Goal: Information Seeking & Learning: Learn about a topic

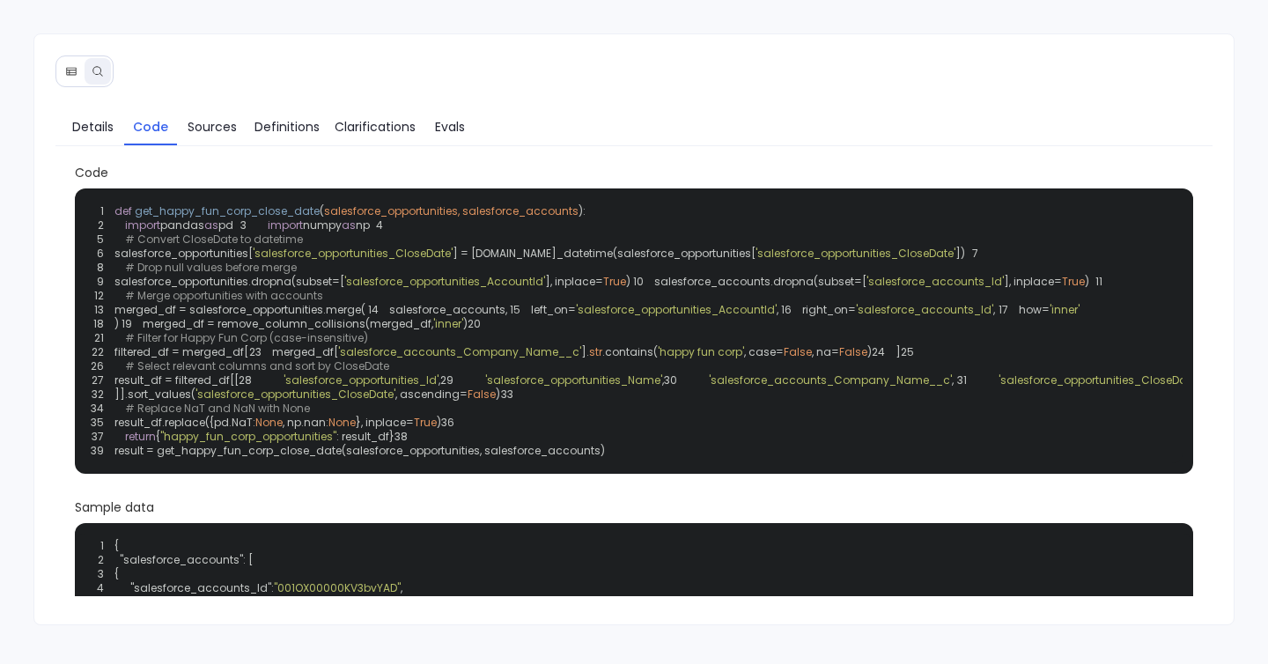
click at [338, 359] on span "'salesforce_accounts_Company_Name__c'" at bounding box center [459, 351] width 243 height 15
copy span "salesforce_accounts_Company_Name__c"
click at [371, 417] on div "1 def get_happy_fun_corp_close_date ( salesforce_opportunities, salesforce_acco…" at bounding box center [634, 331] width 1098 height 264
click at [433, 73] on div "Details Code Sources Definitions Clarifications Evals Code 1 def get_happy_fun_…" at bounding box center [634, 329] width 1202 height 593
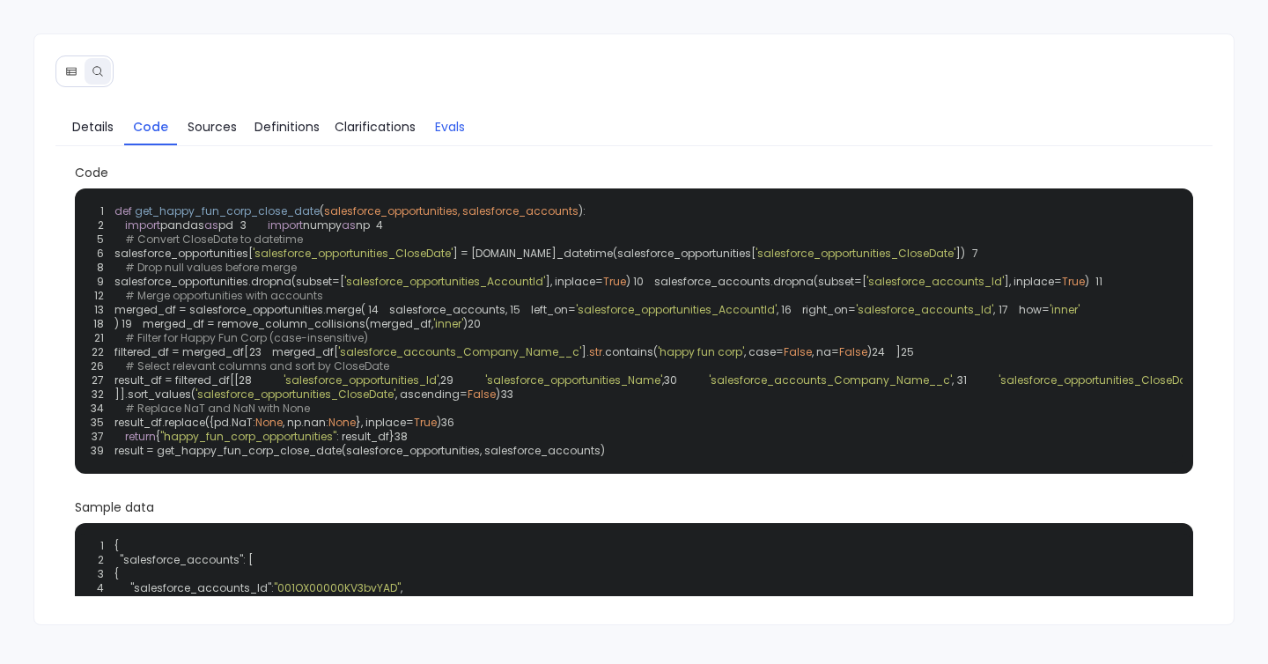
click at [435, 120] on span "Evals" at bounding box center [450, 126] width 30 height 19
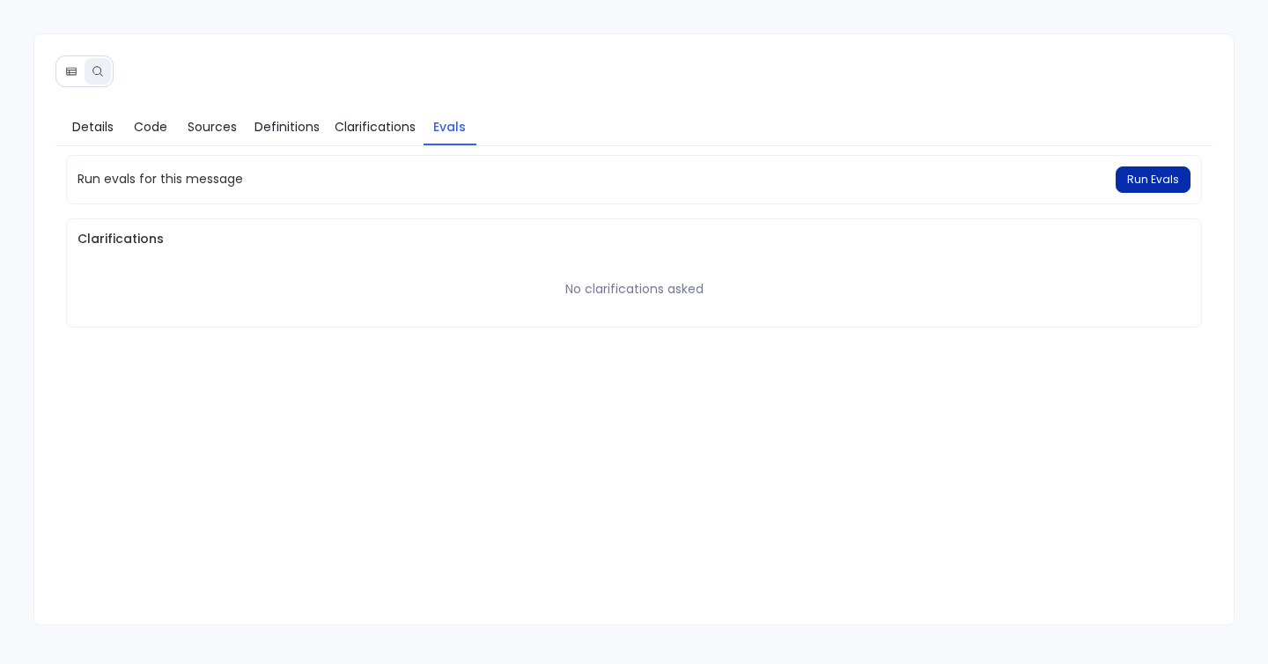
click at [1149, 188] on button "Run Evals" at bounding box center [1153, 179] width 75 height 26
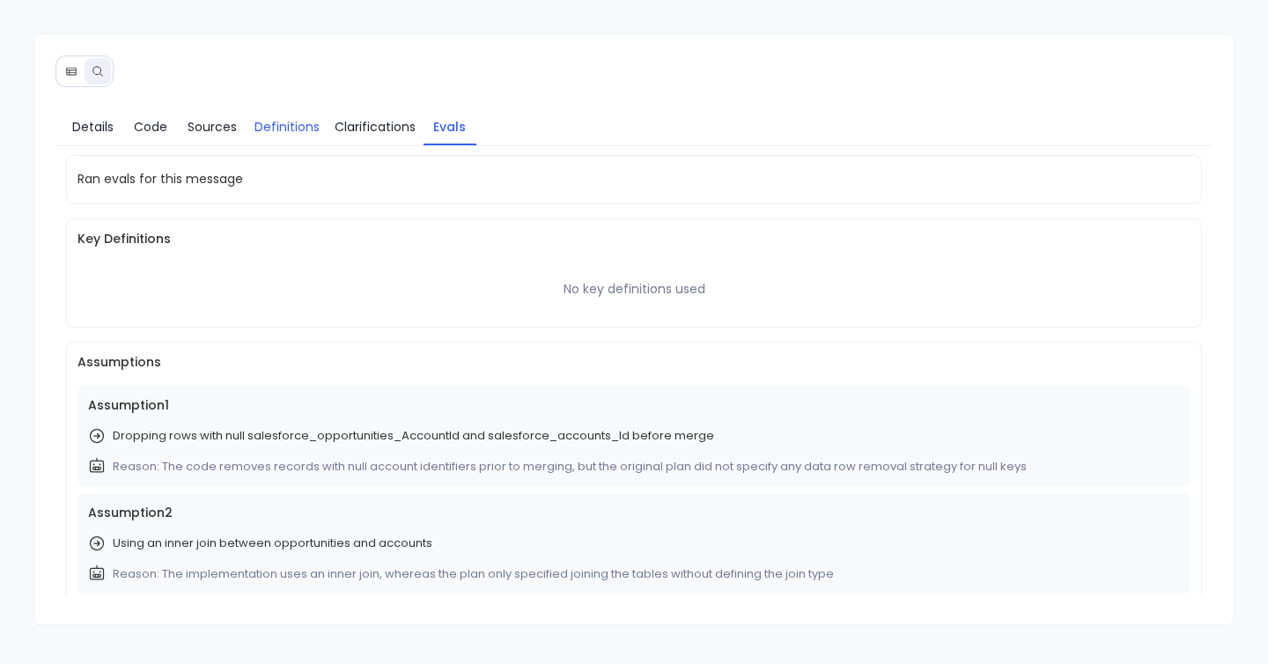
click at [286, 129] on span "Definitions" at bounding box center [286, 126] width 65 height 19
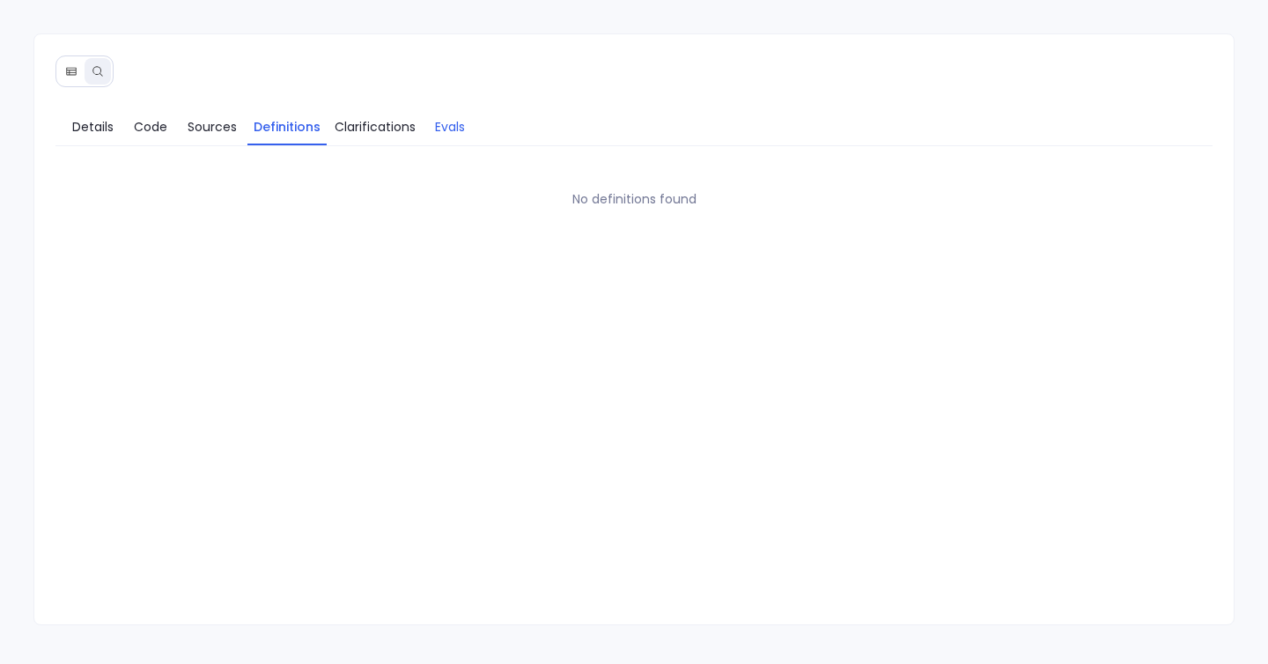
click at [441, 132] on span "Evals" at bounding box center [450, 126] width 30 height 19
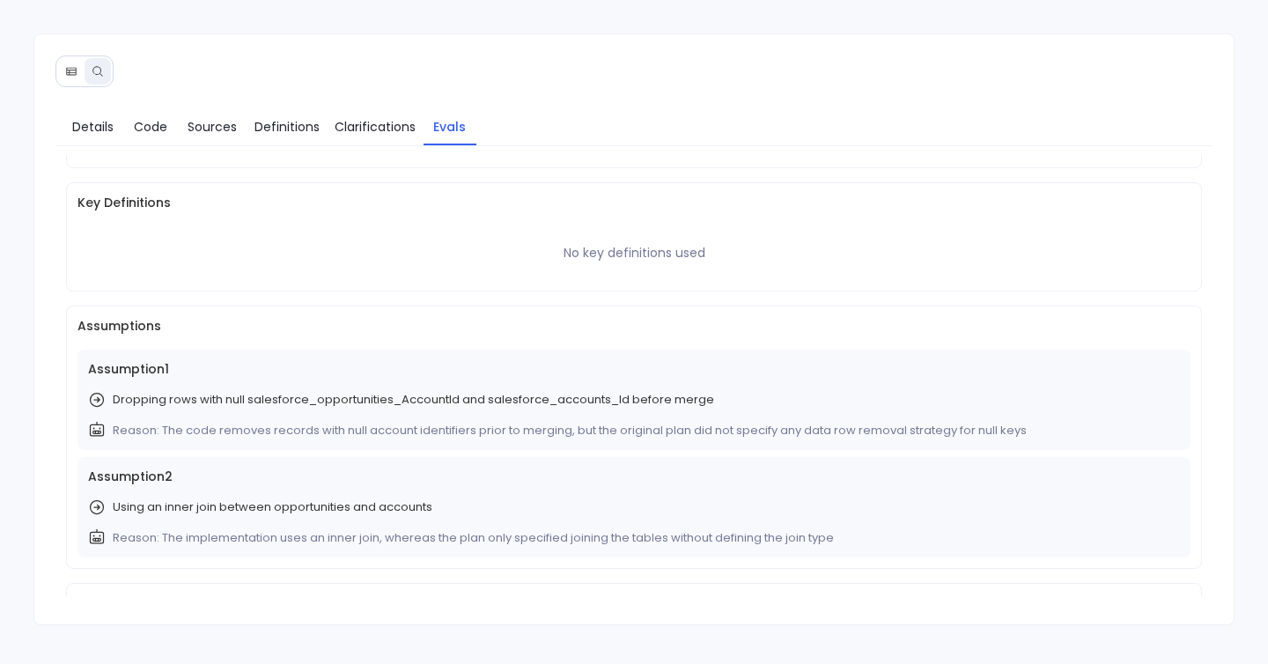
scroll to position [40, 0]
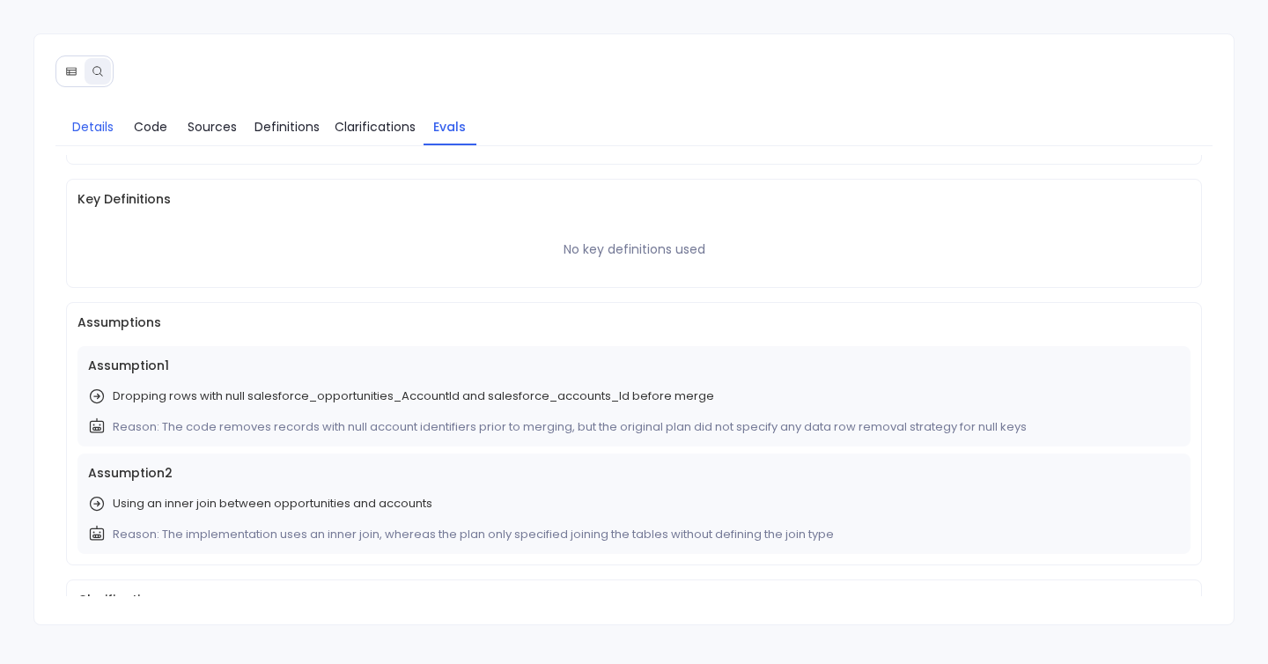
click at [98, 133] on span "Details" at bounding box center [92, 126] width 41 height 19
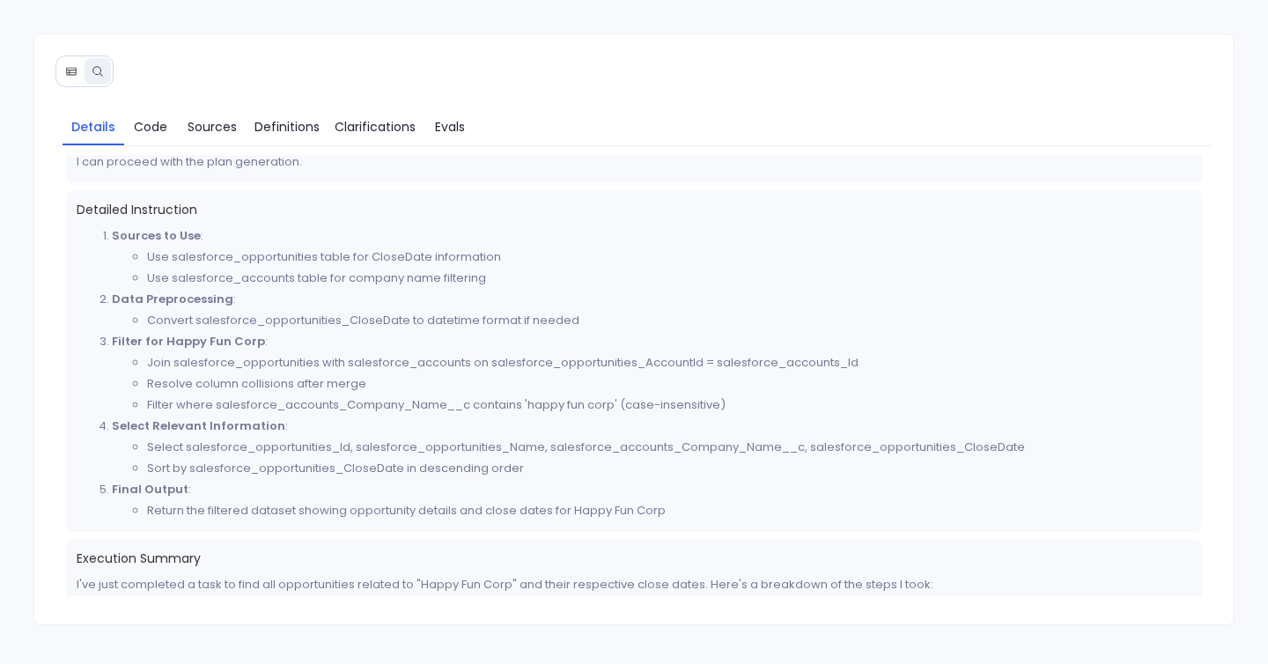
scroll to position [449, 0]
click at [459, 123] on span "Evals" at bounding box center [450, 126] width 30 height 19
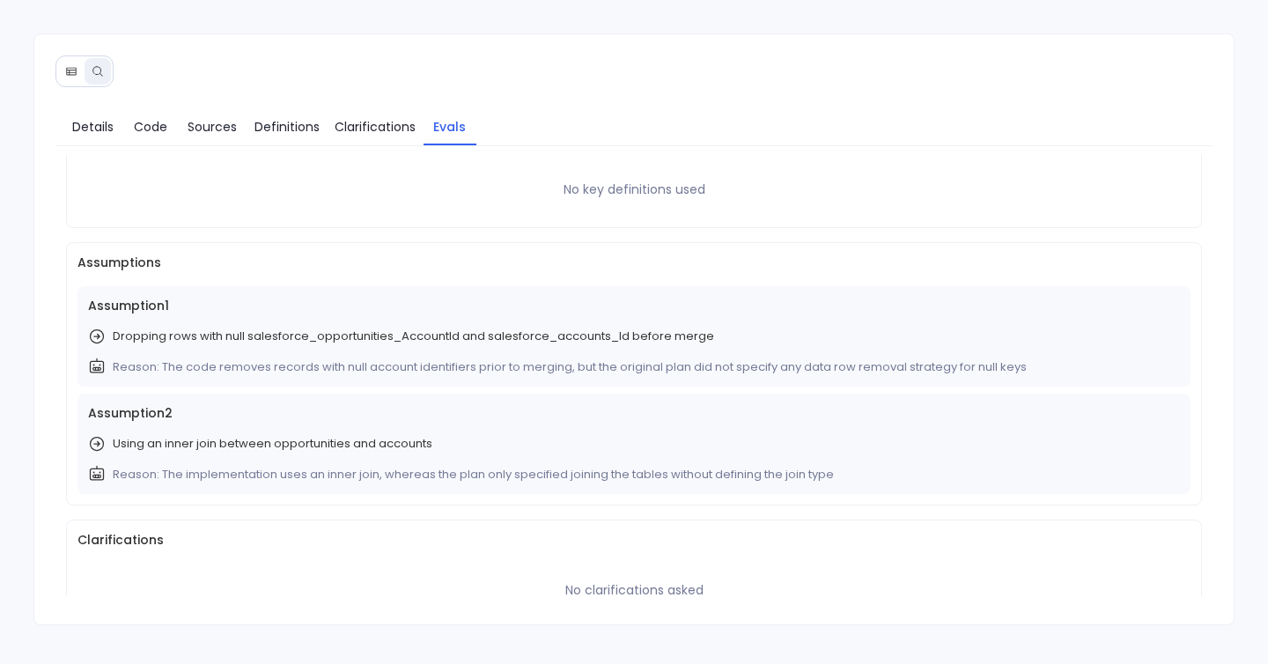
scroll to position [102, 0]
click at [849, 363] on p "Reason: The code removes records with null account identifiers prior to merging…" at bounding box center [570, 365] width 914 height 18
click at [844, 351] on div "Assumption 1 Dropping rows with null salesforce_opportunities_AccountId and sal…" at bounding box center [634, 334] width 1114 height 100
click at [870, 368] on p "Reason: The code removes records with null account identifiers prior to merging…" at bounding box center [570, 365] width 914 height 18
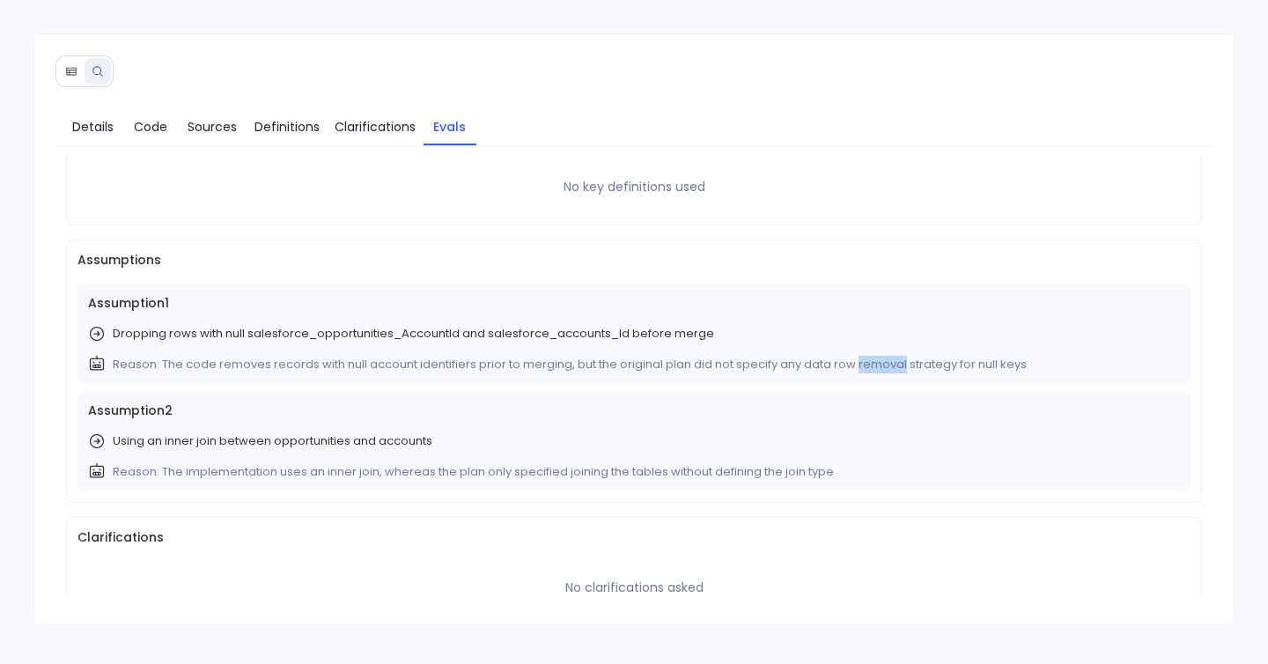
click at [870, 368] on p "Reason: The code removes records with null account identifiers prior to merging…" at bounding box center [570, 365] width 914 height 18
click at [913, 367] on p "Reason: The code removes records with null account identifiers prior to merging…" at bounding box center [570, 365] width 914 height 18
click at [1058, 353] on div "Assumption 1 Dropping rows with null salesforce_opportunities_AccountId and sal…" at bounding box center [634, 334] width 1114 height 100
click at [162, 361] on p "Reason: The code removes records with null account identifiers prior to merging…" at bounding box center [570, 365] width 914 height 18
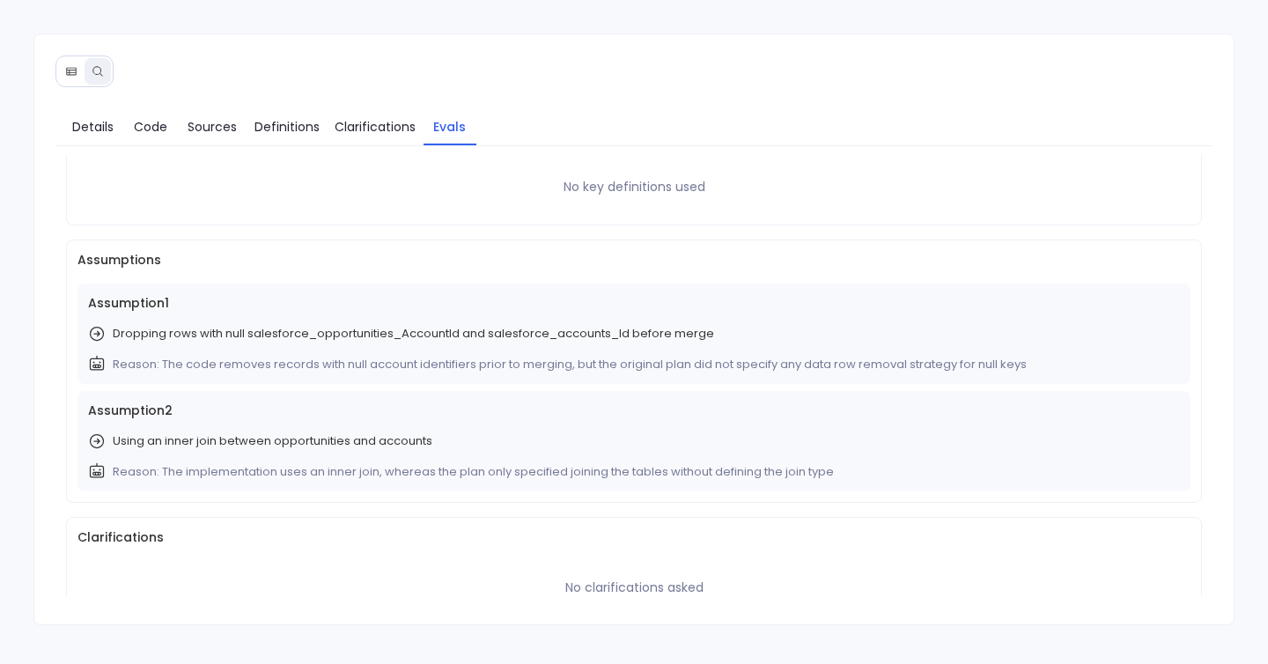
click at [837, 481] on div "Assumption 2 Using an inner join between opportunities and accounts Reason: The…" at bounding box center [634, 441] width 1114 height 100
click at [82, 118] on span "Details" at bounding box center [92, 126] width 41 height 19
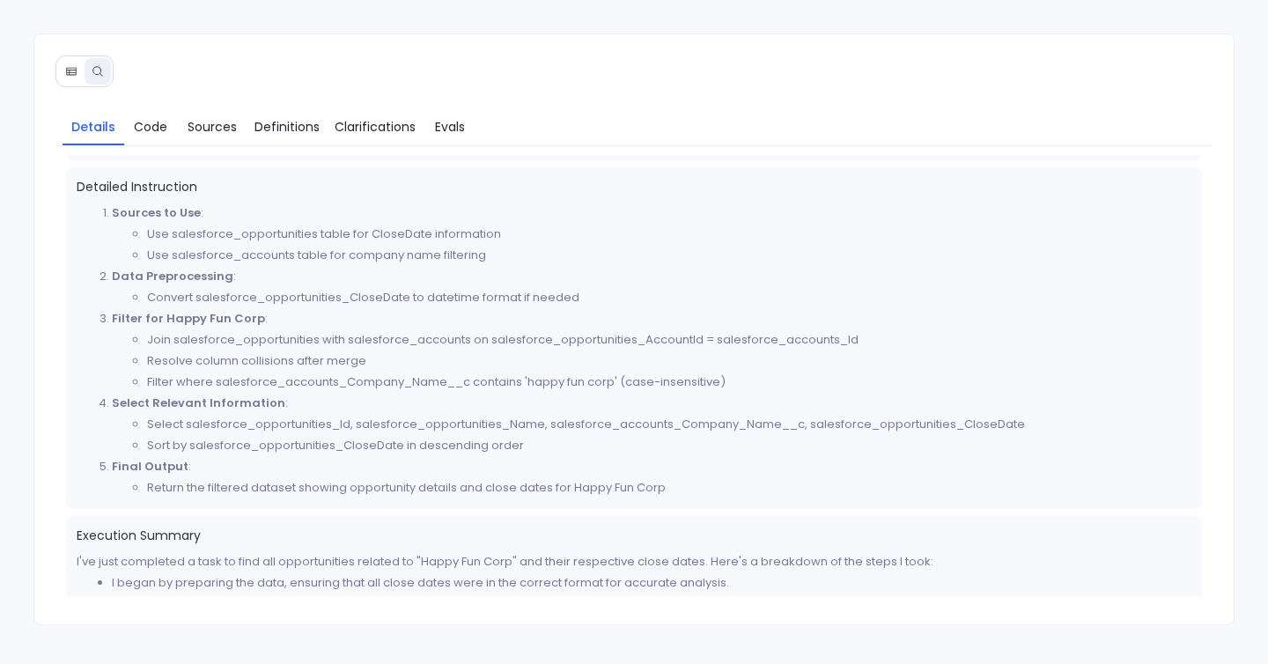
scroll to position [505, 0]
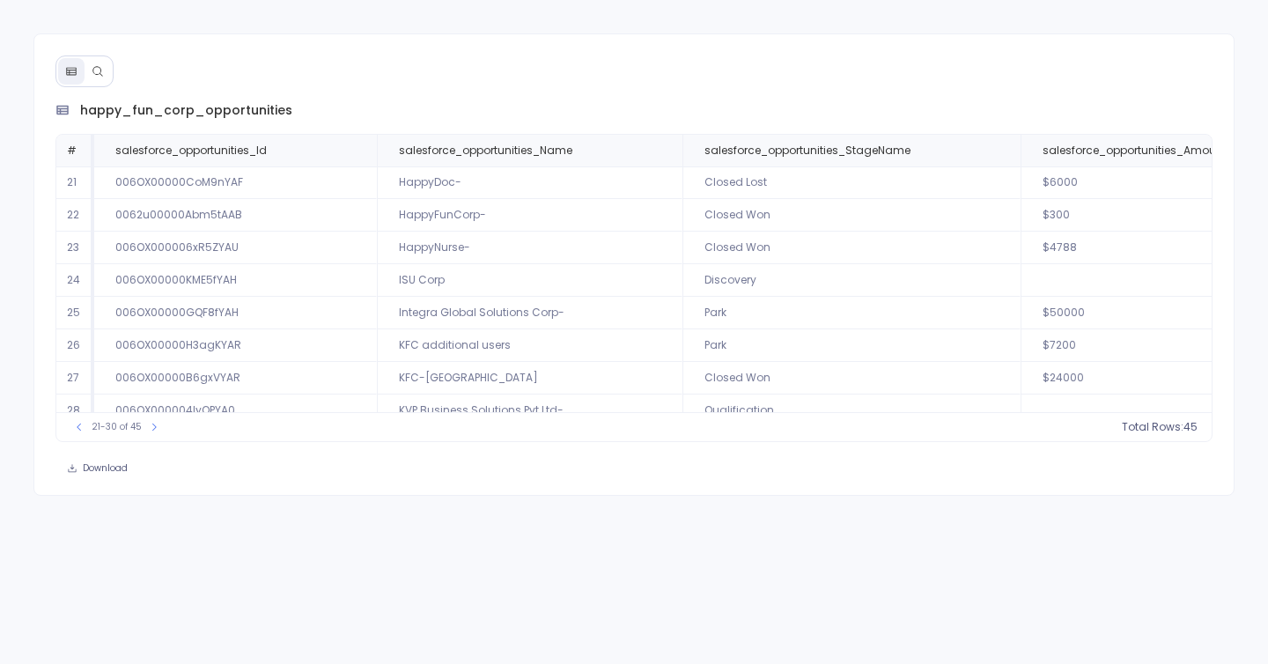
click at [105, 55] on div at bounding box center [84, 71] width 58 height 32
click at [105, 74] on button at bounding box center [98, 71] width 26 height 26
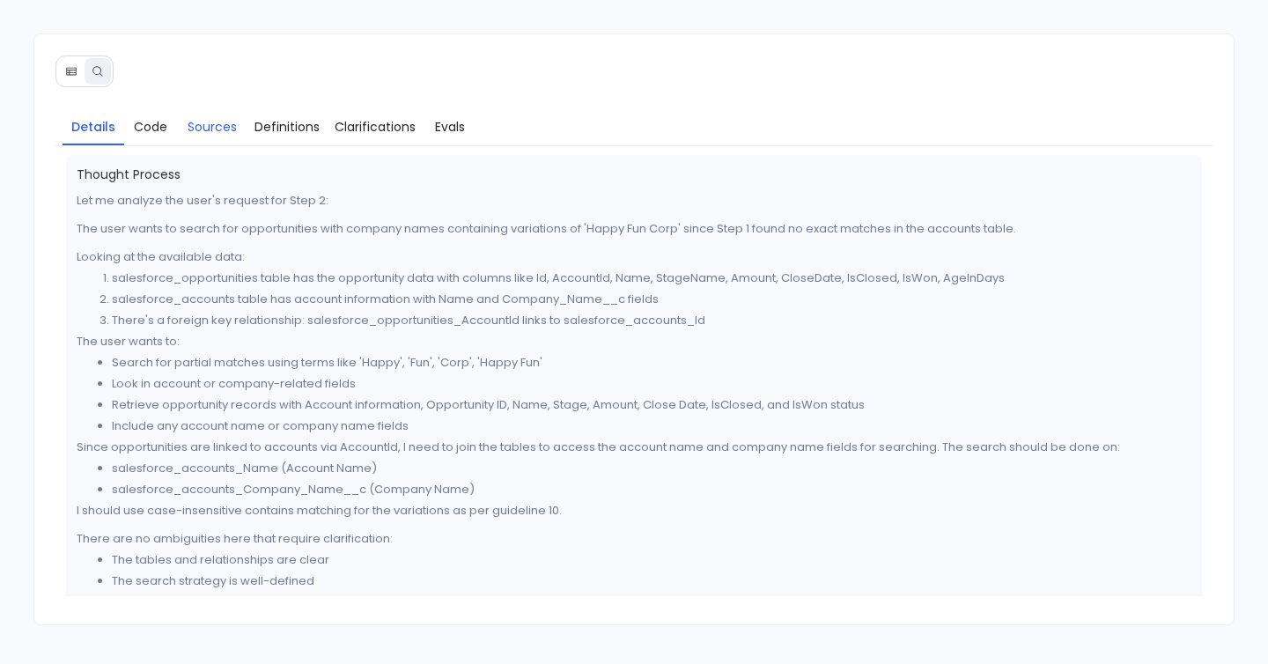
click at [198, 122] on span "Sources" at bounding box center [212, 126] width 49 height 19
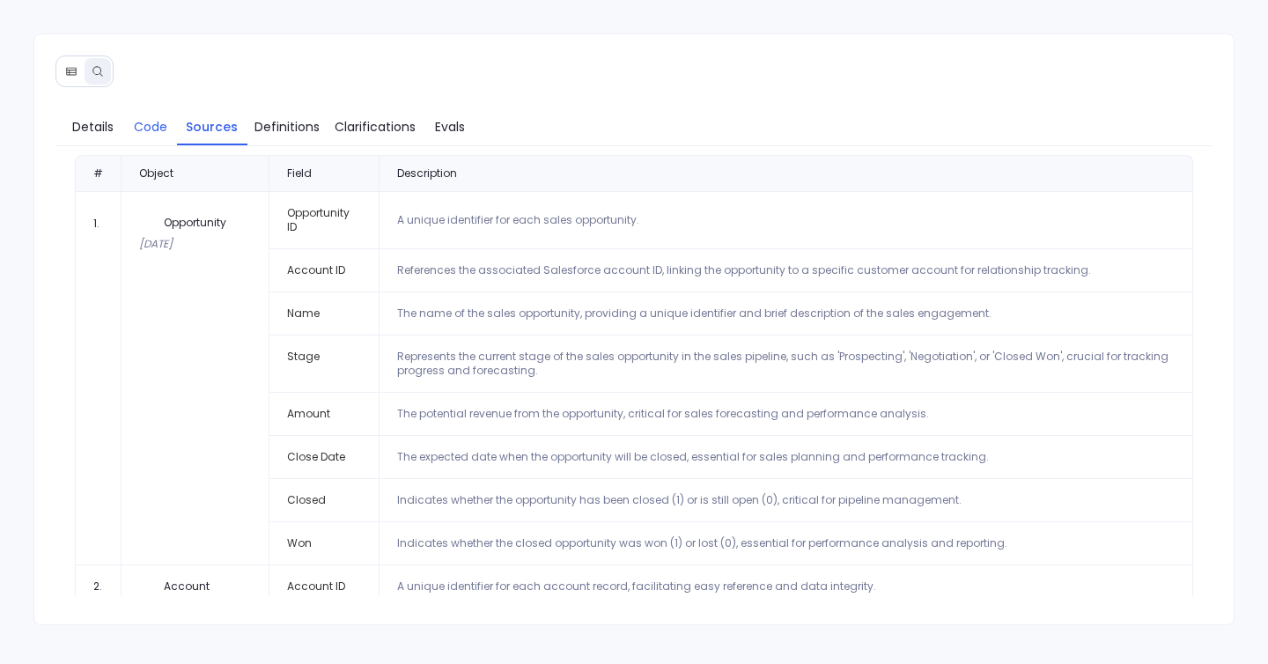
click at [159, 130] on span "Code" at bounding box center [150, 126] width 33 height 19
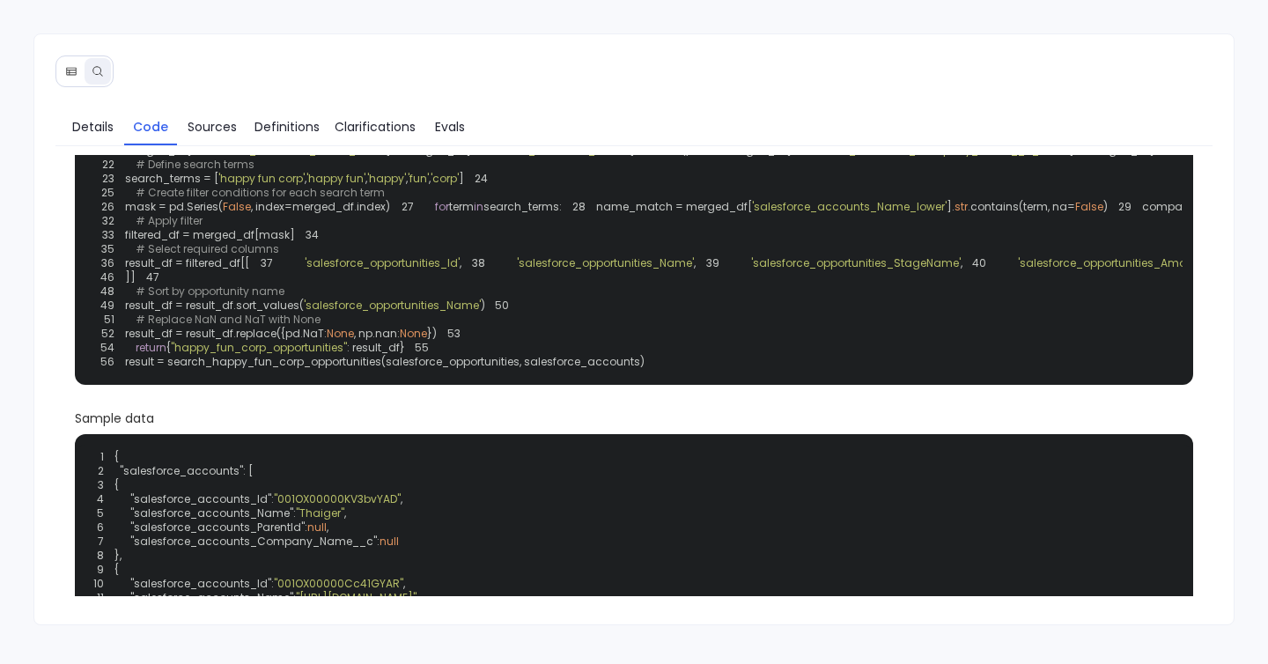
scroll to position [108, 0]
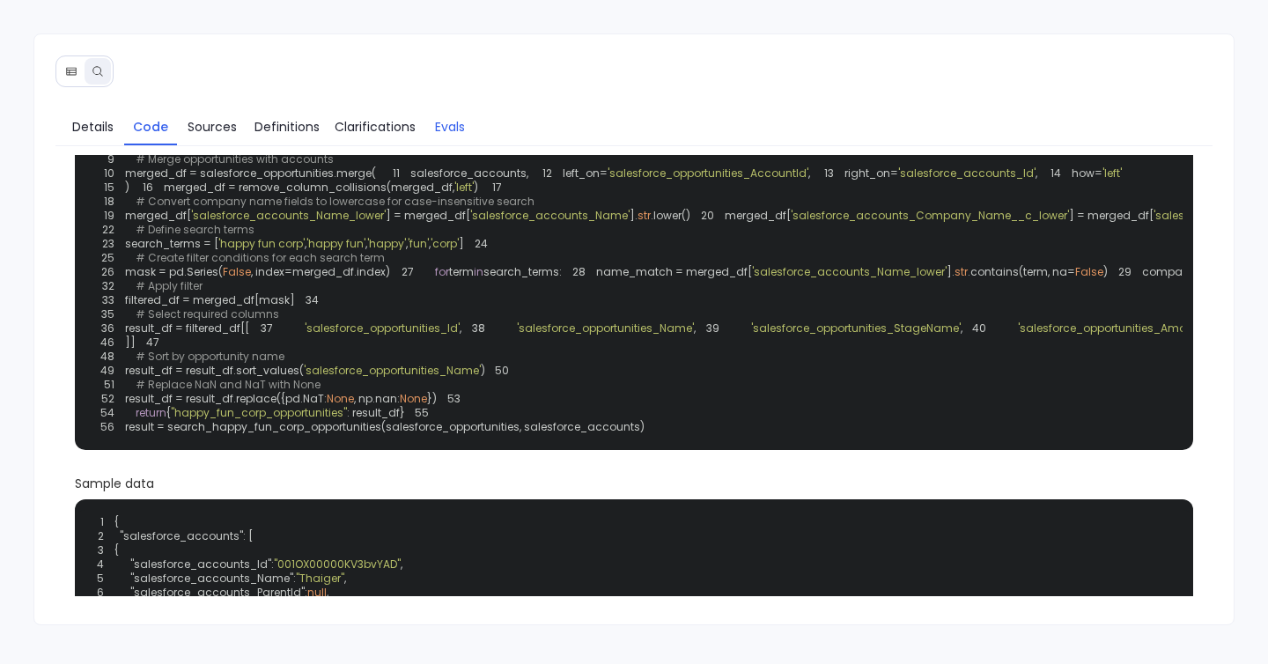
click at [459, 142] on link "Evals" at bounding box center [450, 126] width 53 height 37
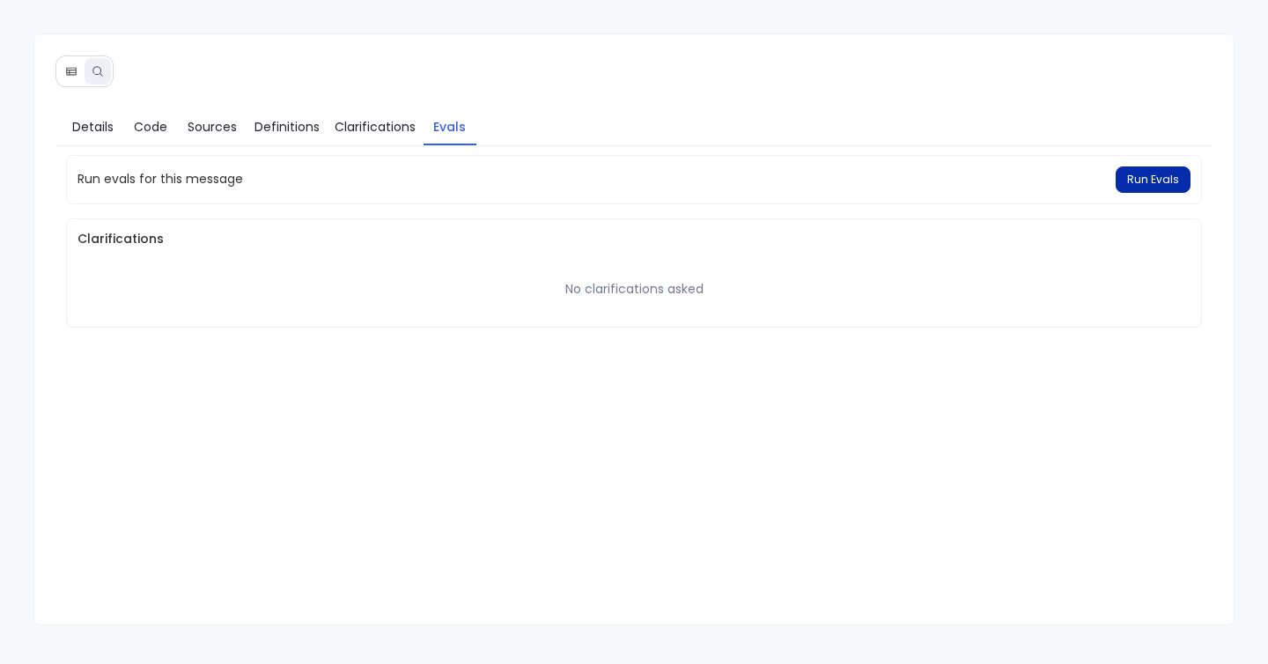
click at [1146, 179] on span "Run Evals" at bounding box center [1153, 180] width 52 height 14
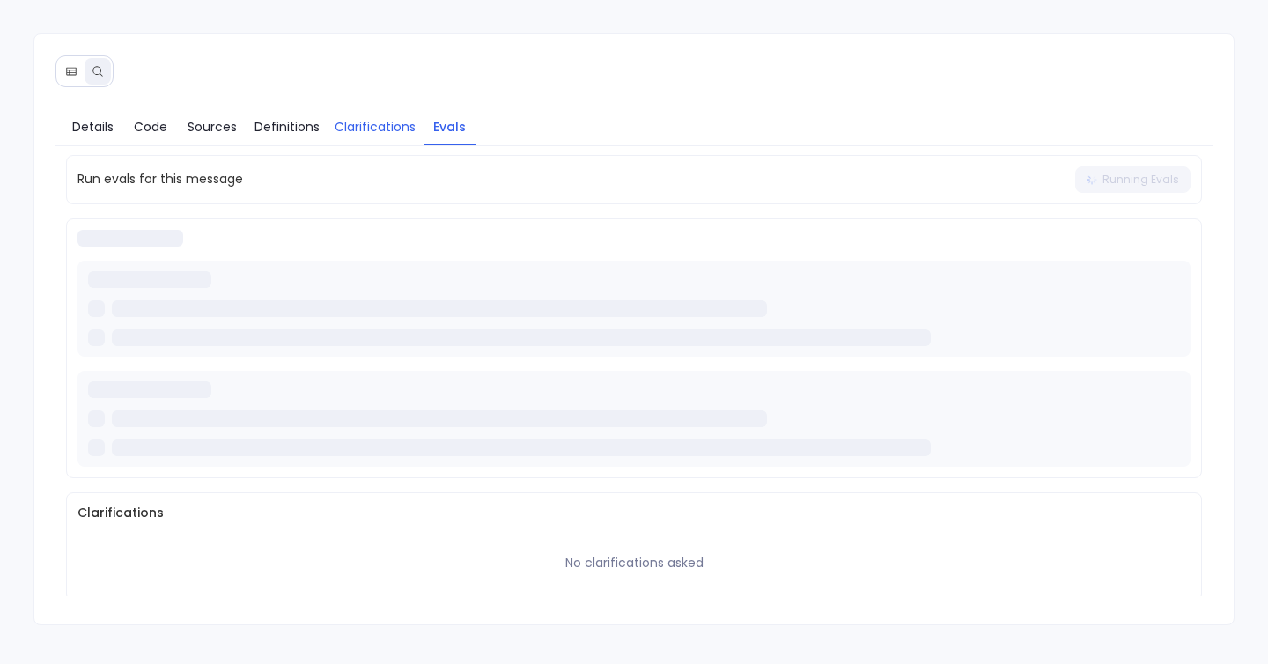
click at [381, 121] on span "Clarifications" at bounding box center [375, 126] width 81 height 19
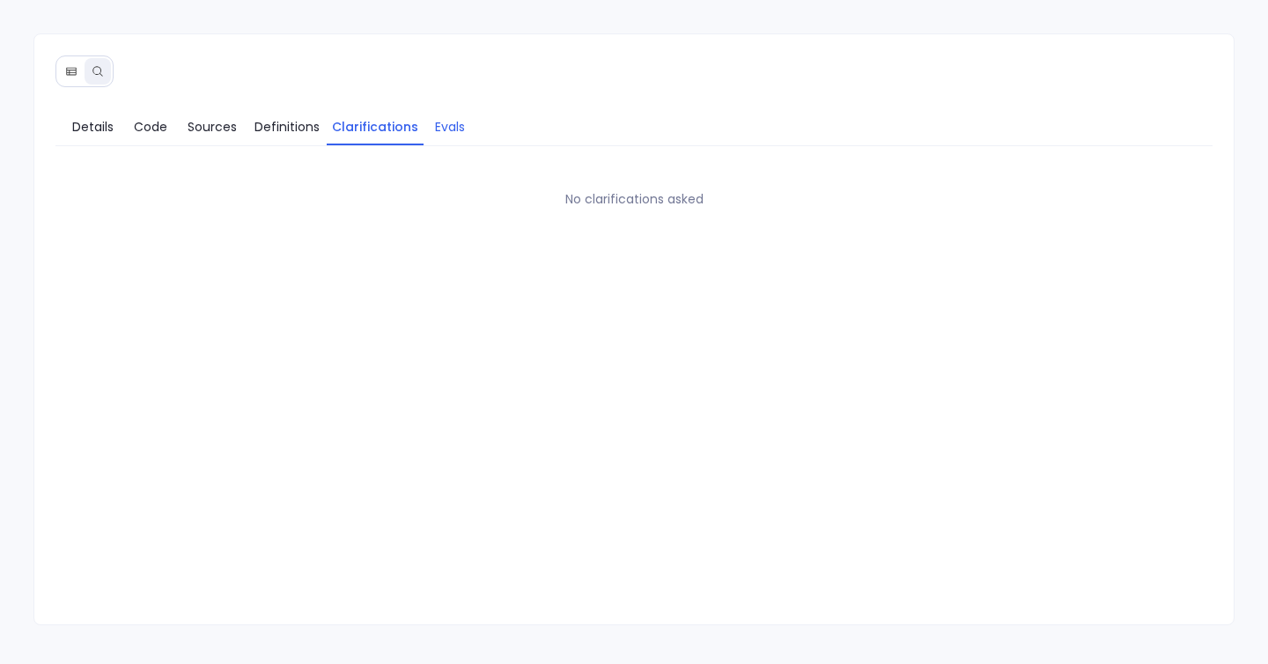
click at [436, 122] on span "Evals" at bounding box center [450, 126] width 30 height 19
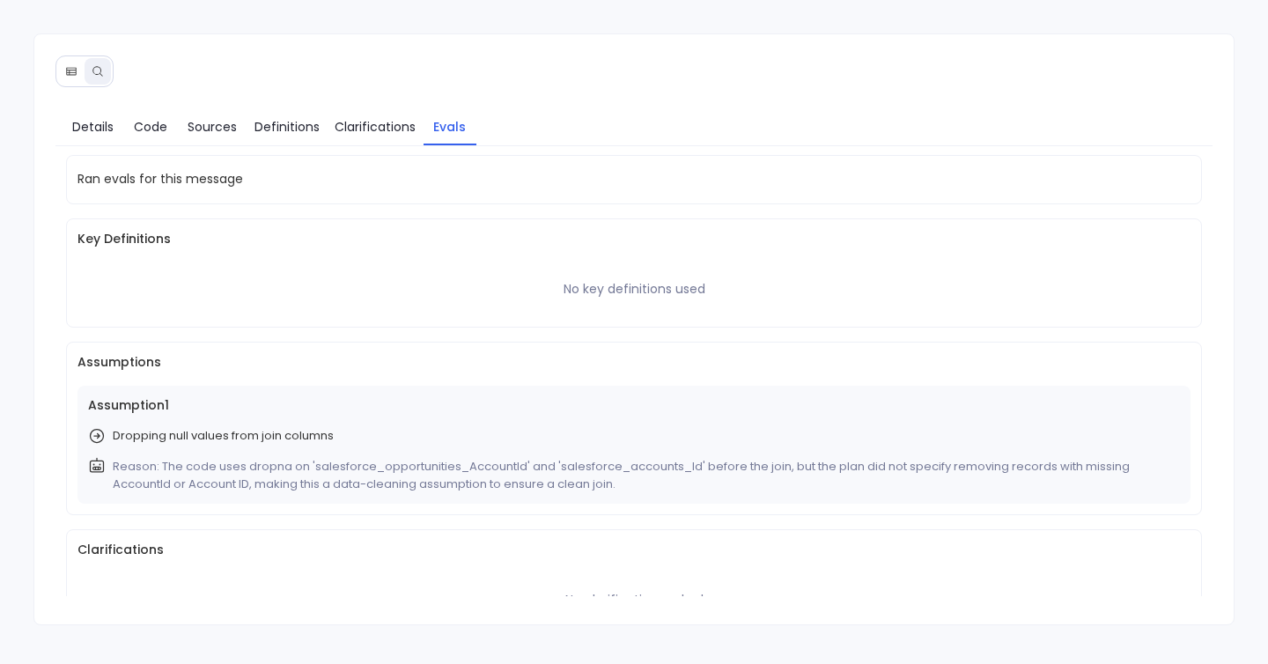
scroll to position [41, 0]
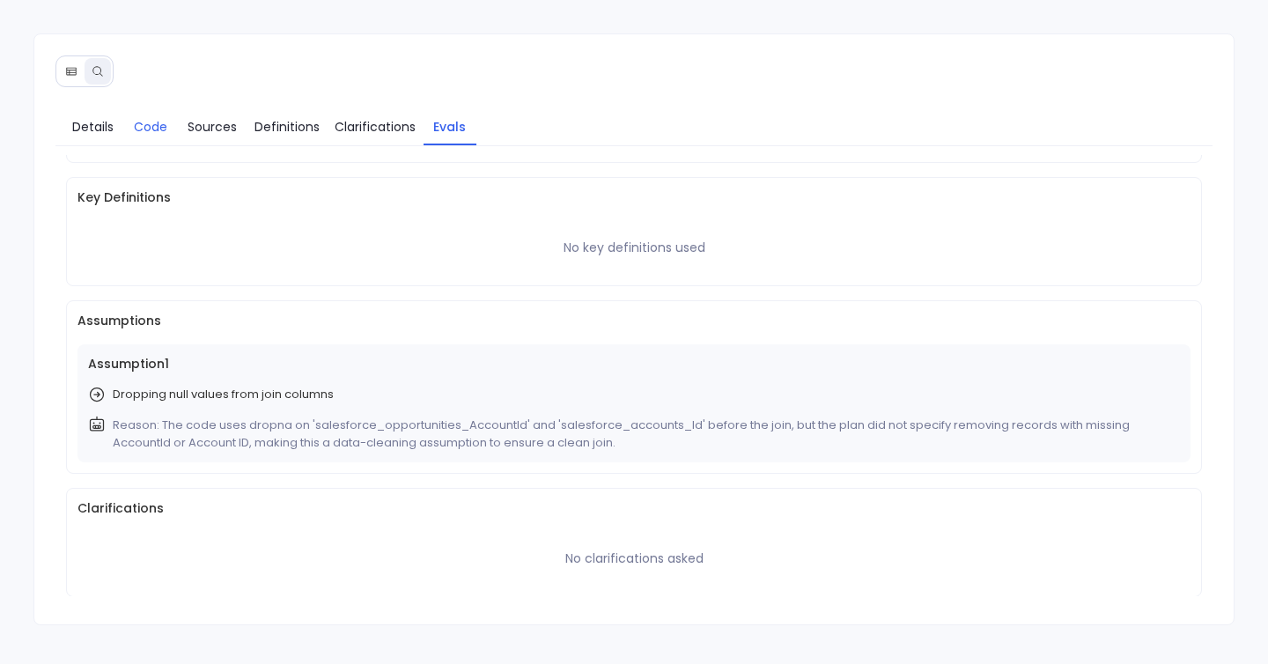
click at [157, 128] on span "Code" at bounding box center [150, 126] width 33 height 19
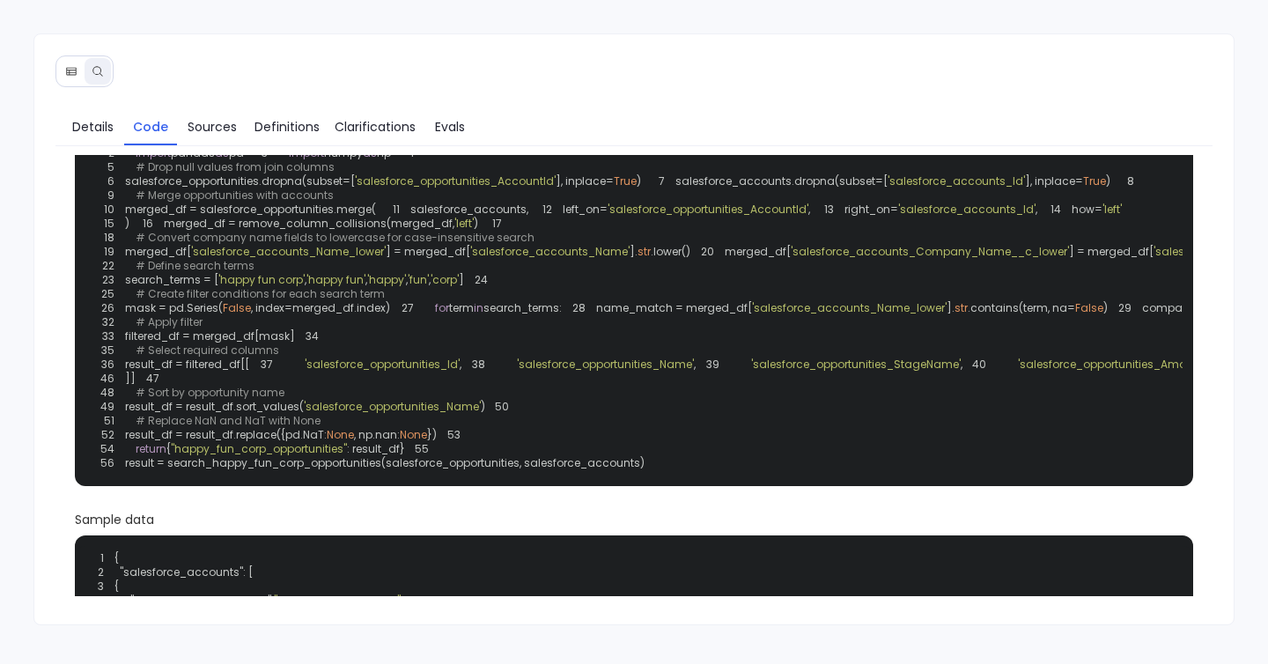
scroll to position [74, 0]
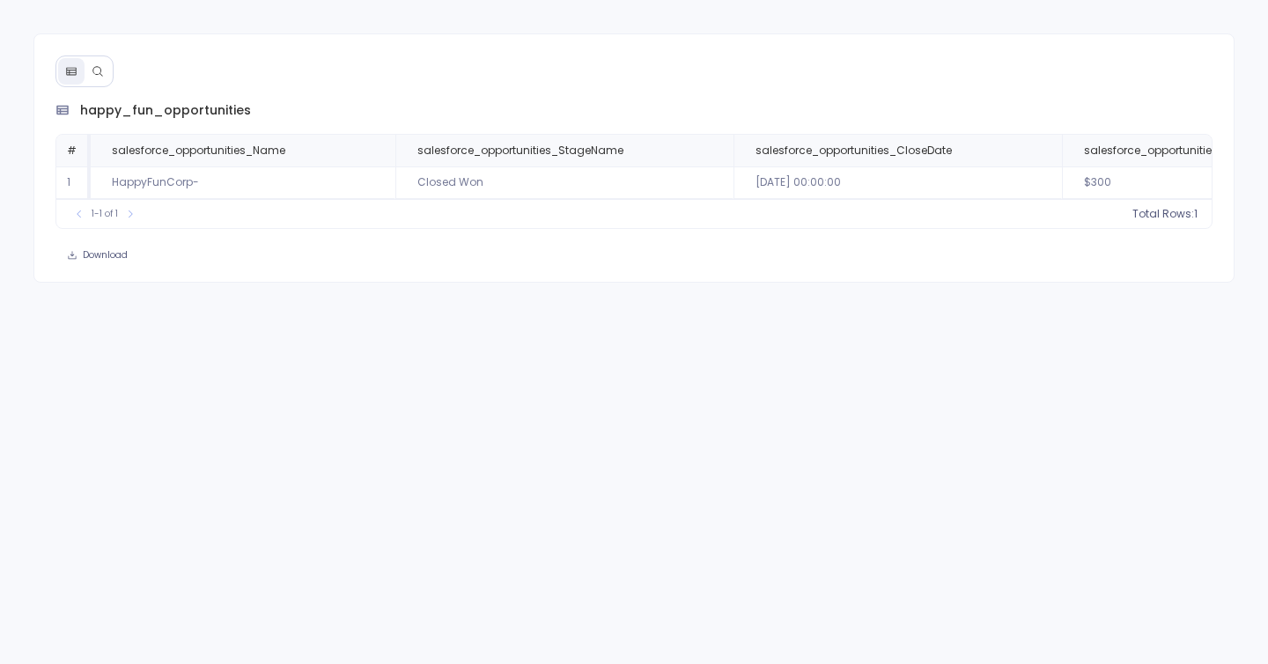
click at [100, 77] on icon at bounding box center [98, 71] width 12 height 12
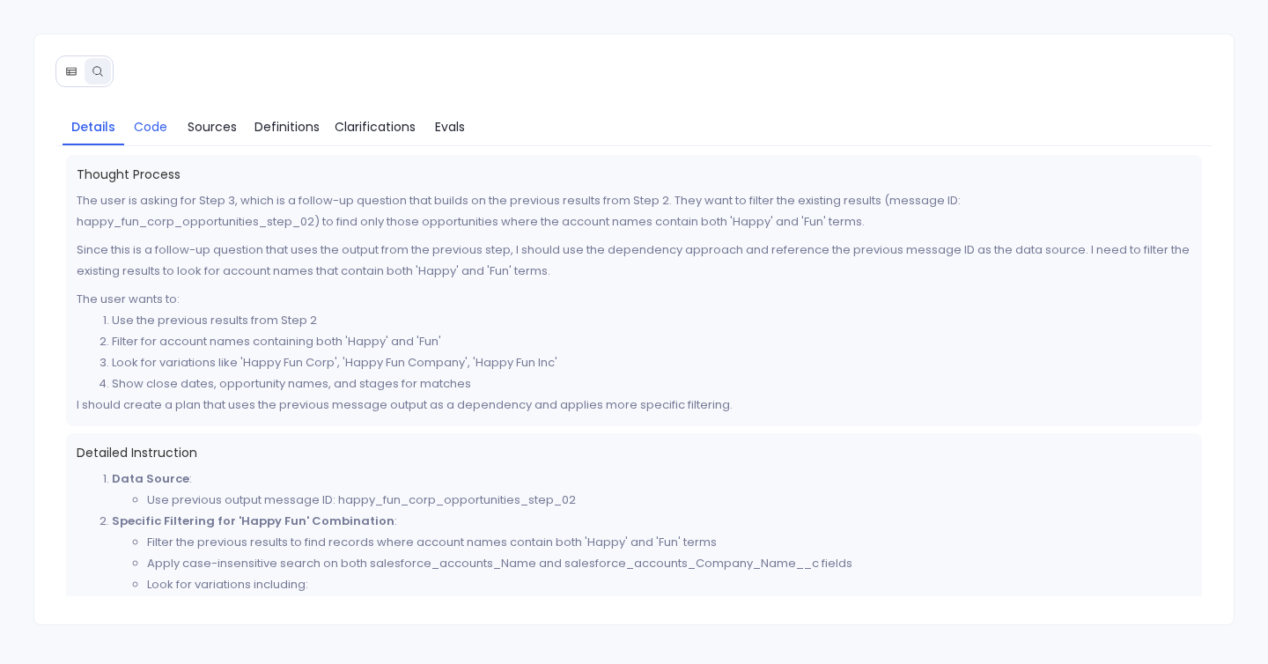
click at [151, 121] on span "Code" at bounding box center [150, 126] width 33 height 19
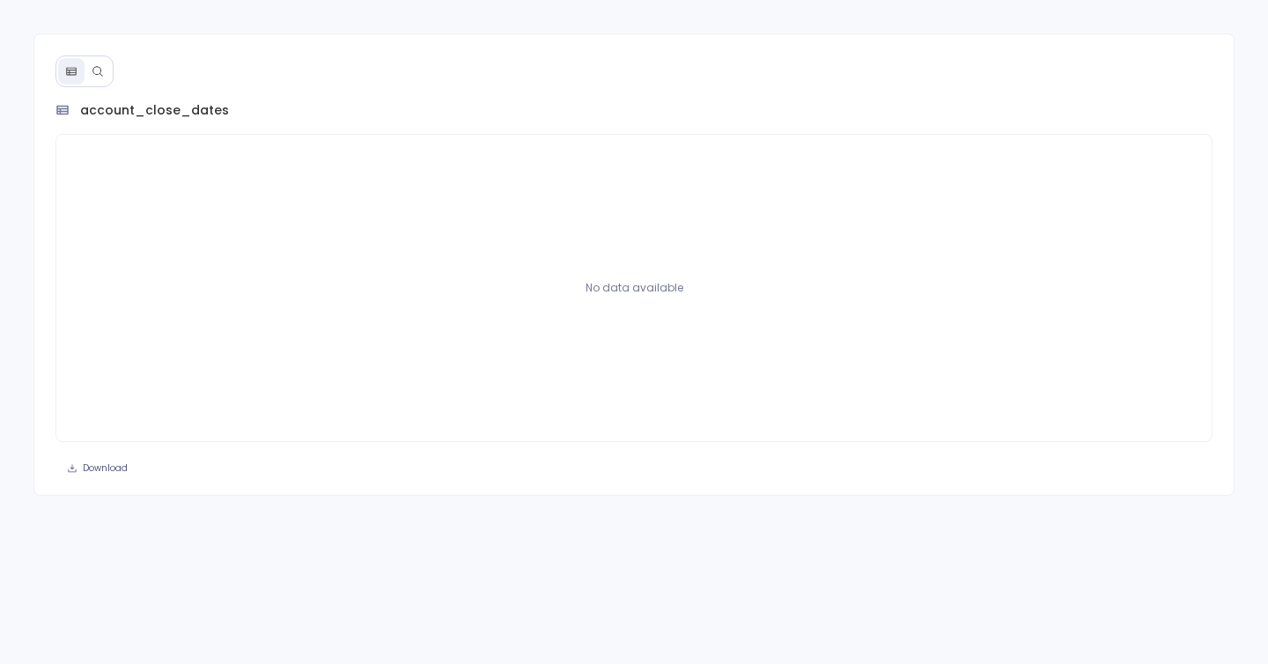
click at [95, 77] on button at bounding box center [98, 71] width 26 height 26
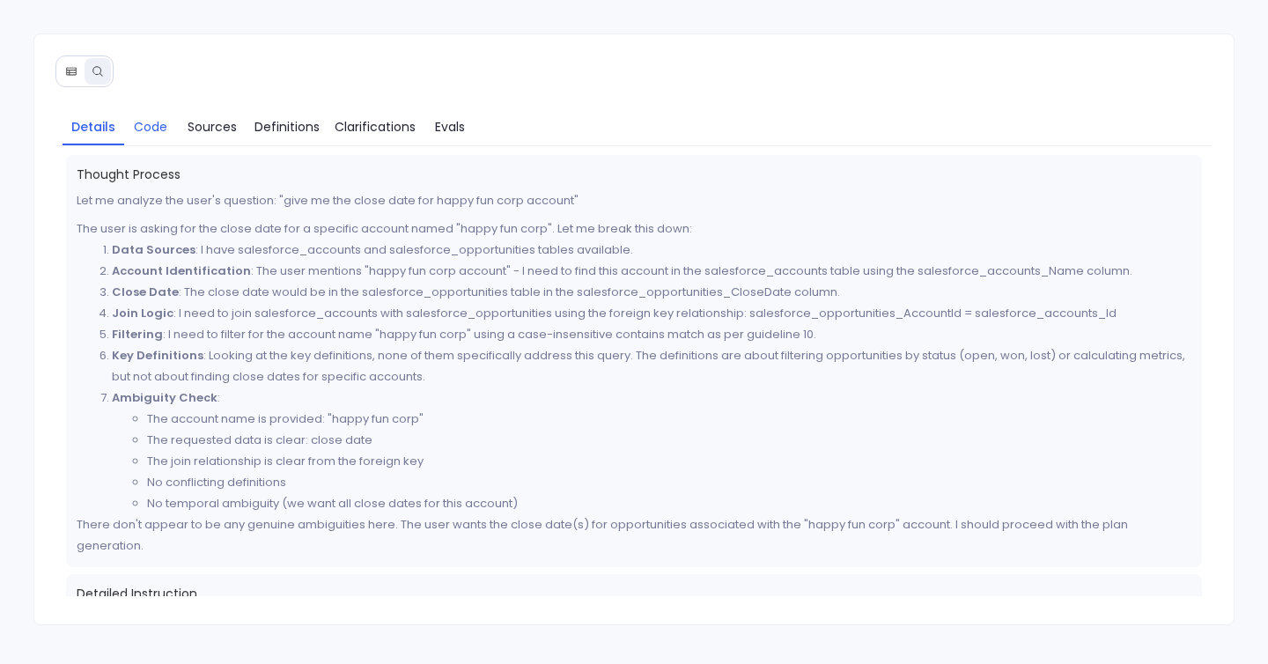
click at [152, 126] on span "Code" at bounding box center [150, 126] width 33 height 19
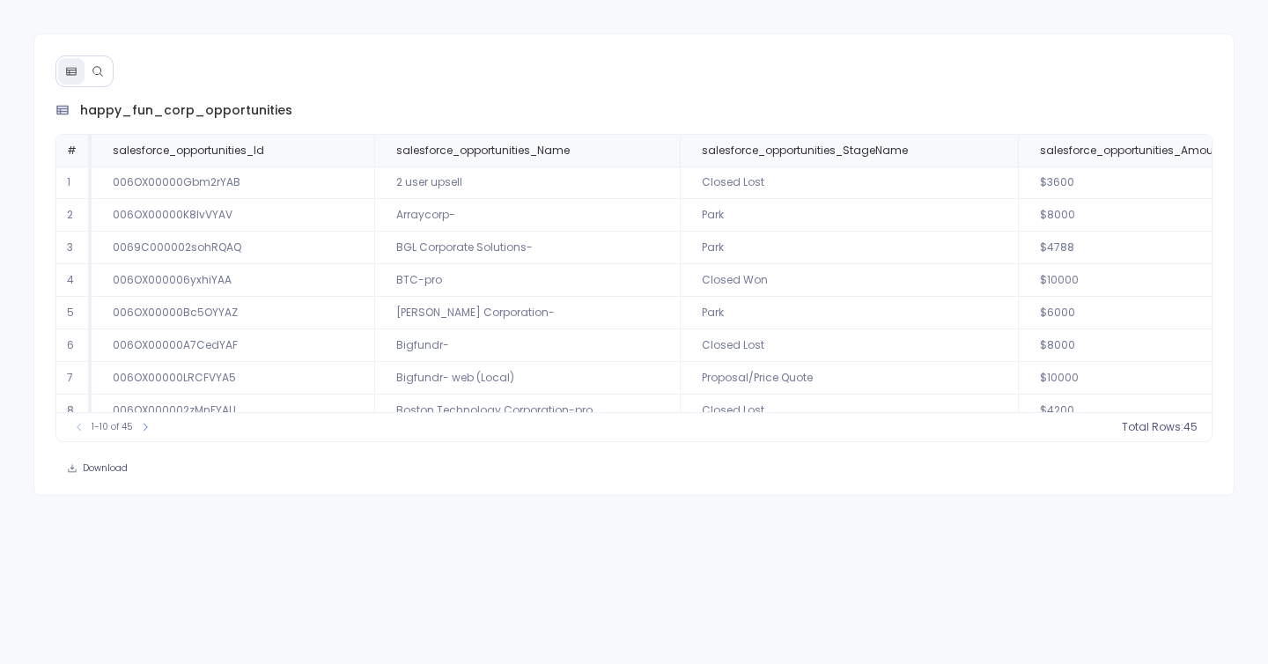
click at [103, 73] on button at bounding box center [98, 71] width 26 height 26
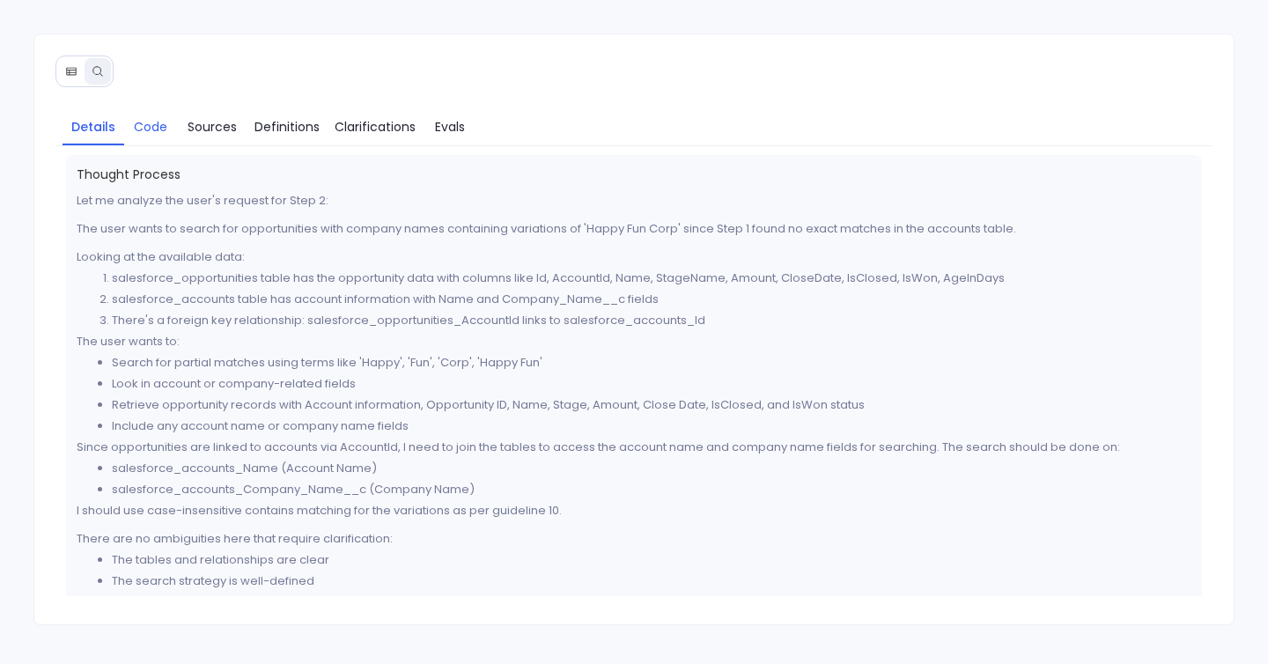
click at [139, 129] on span "Code" at bounding box center [150, 126] width 33 height 19
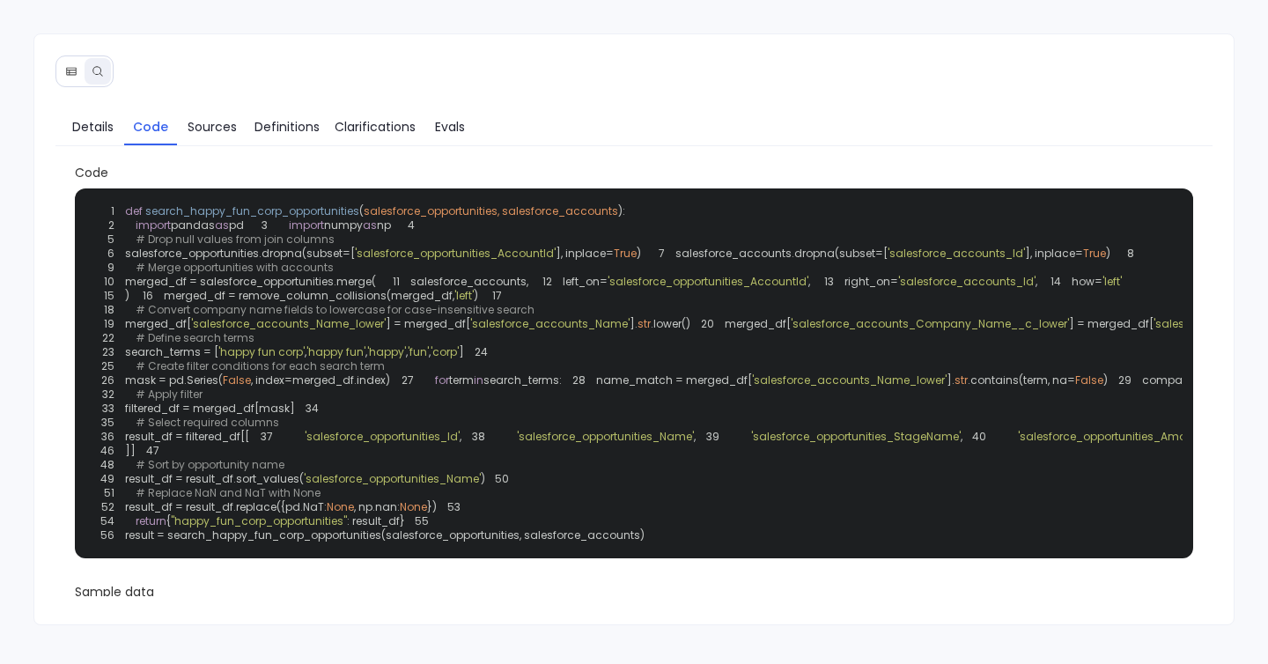
scroll to position [14, 0]
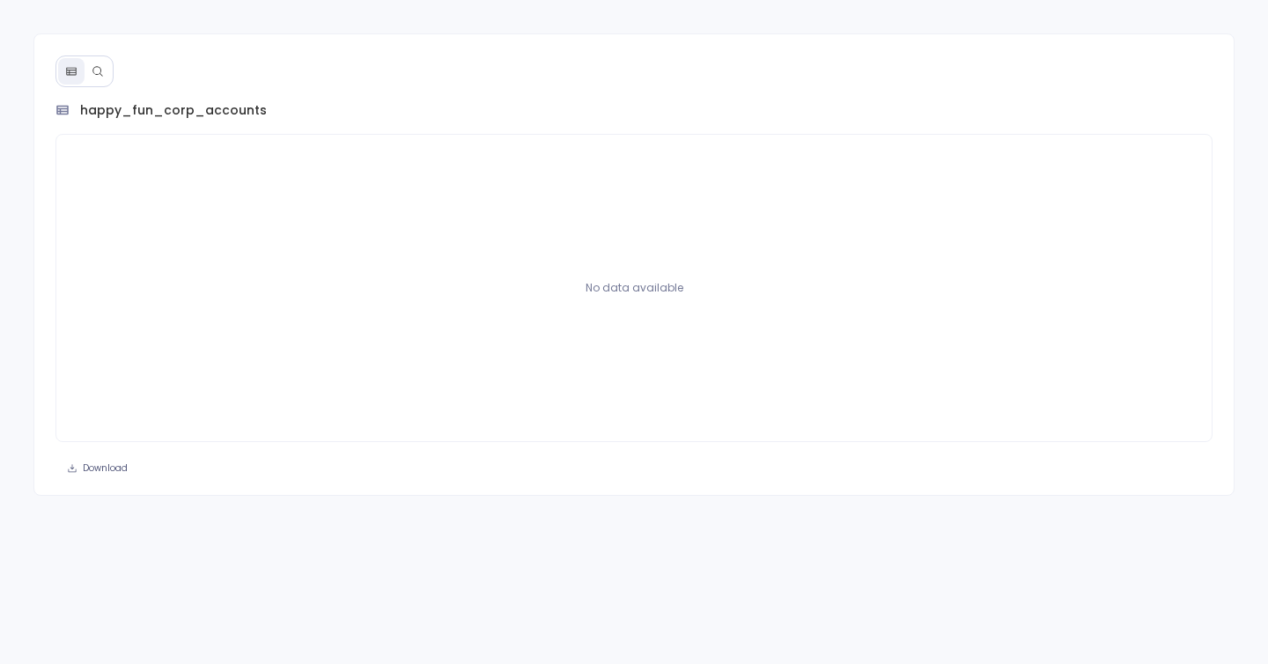
click at [105, 58] on button at bounding box center [98, 71] width 26 height 26
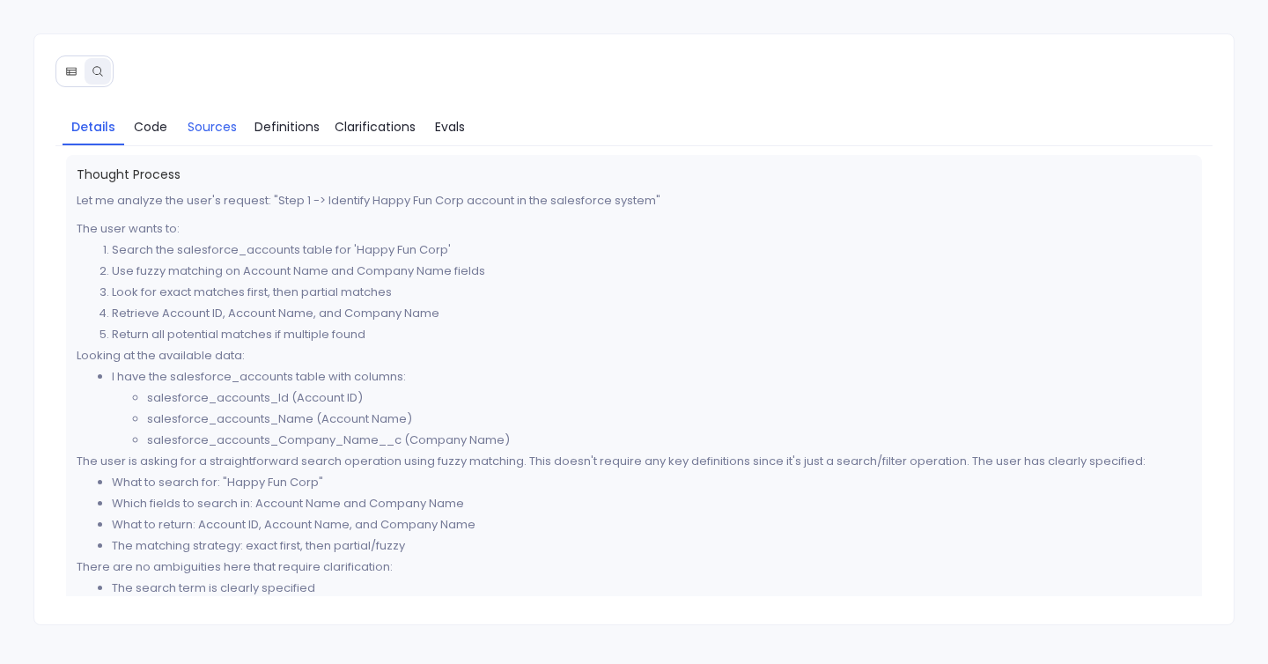
click at [181, 132] on link "Sources" at bounding box center [212, 126] width 70 height 37
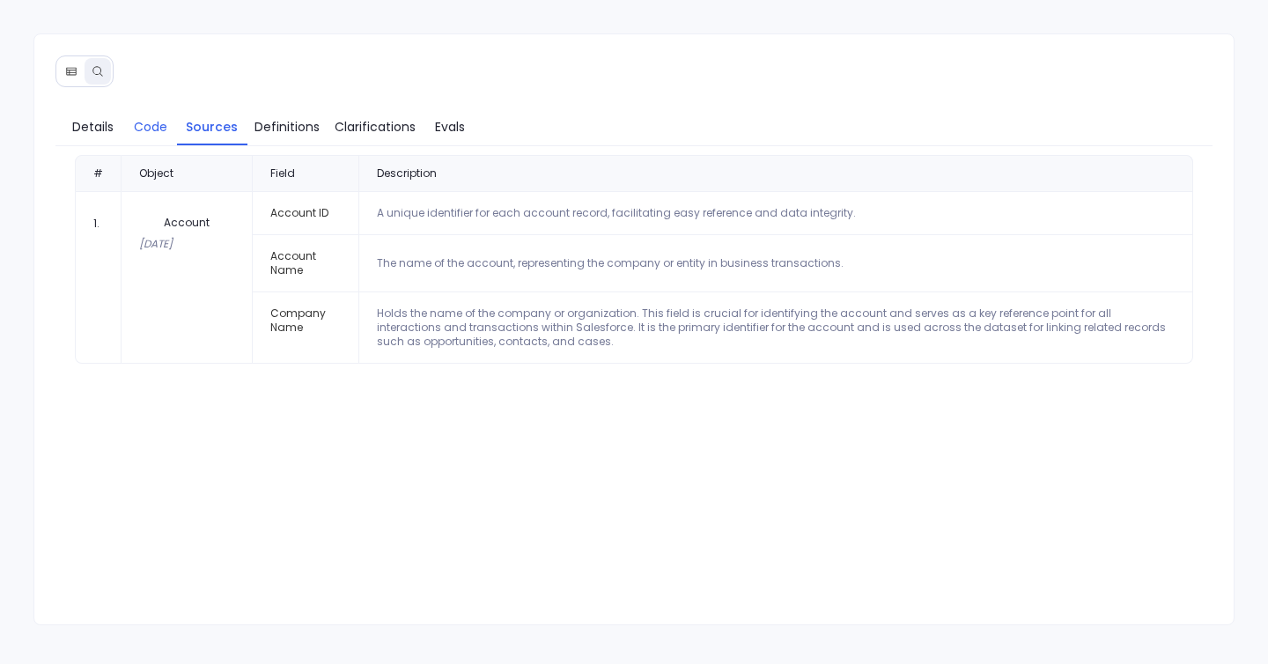
click at [156, 132] on span "Code" at bounding box center [150, 126] width 33 height 19
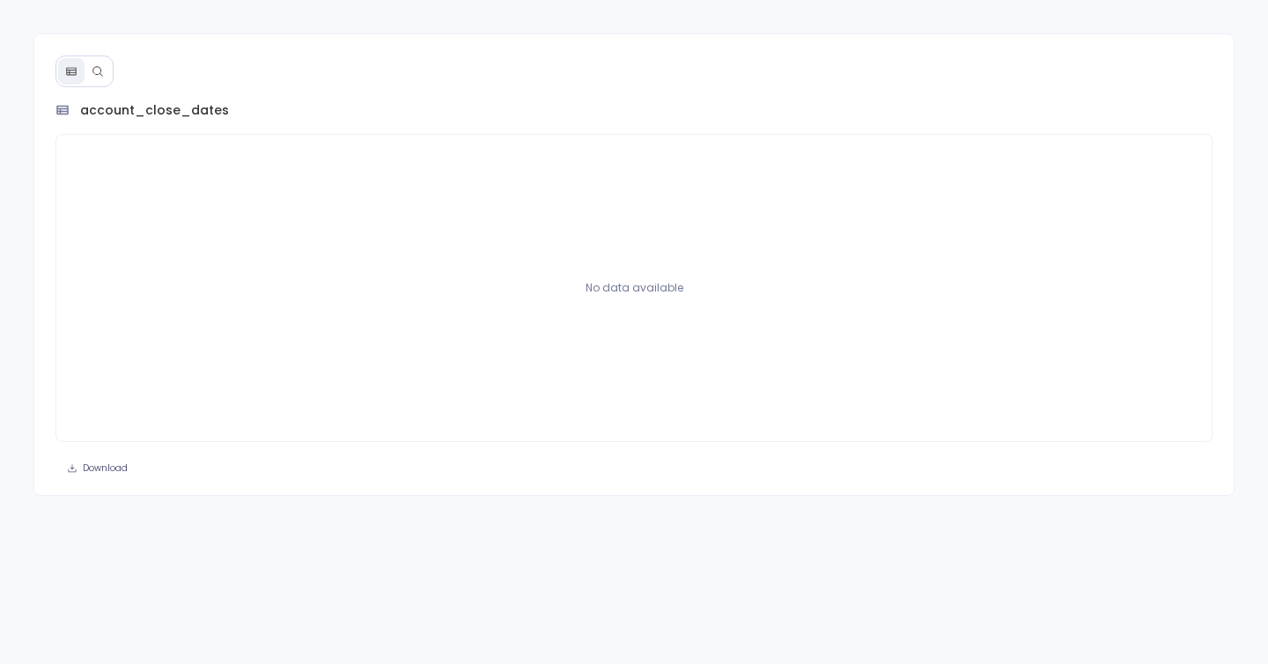
click at [92, 81] on button at bounding box center [98, 71] width 26 height 26
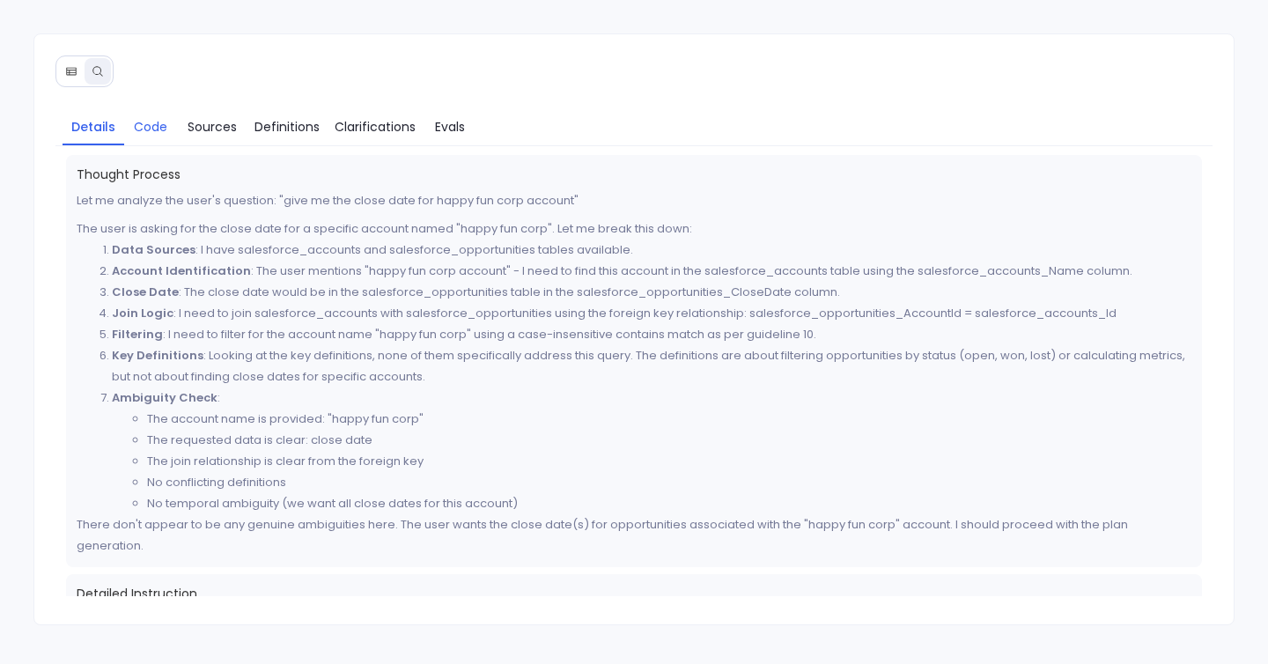
click at [162, 114] on link "Code" at bounding box center [150, 126] width 53 height 37
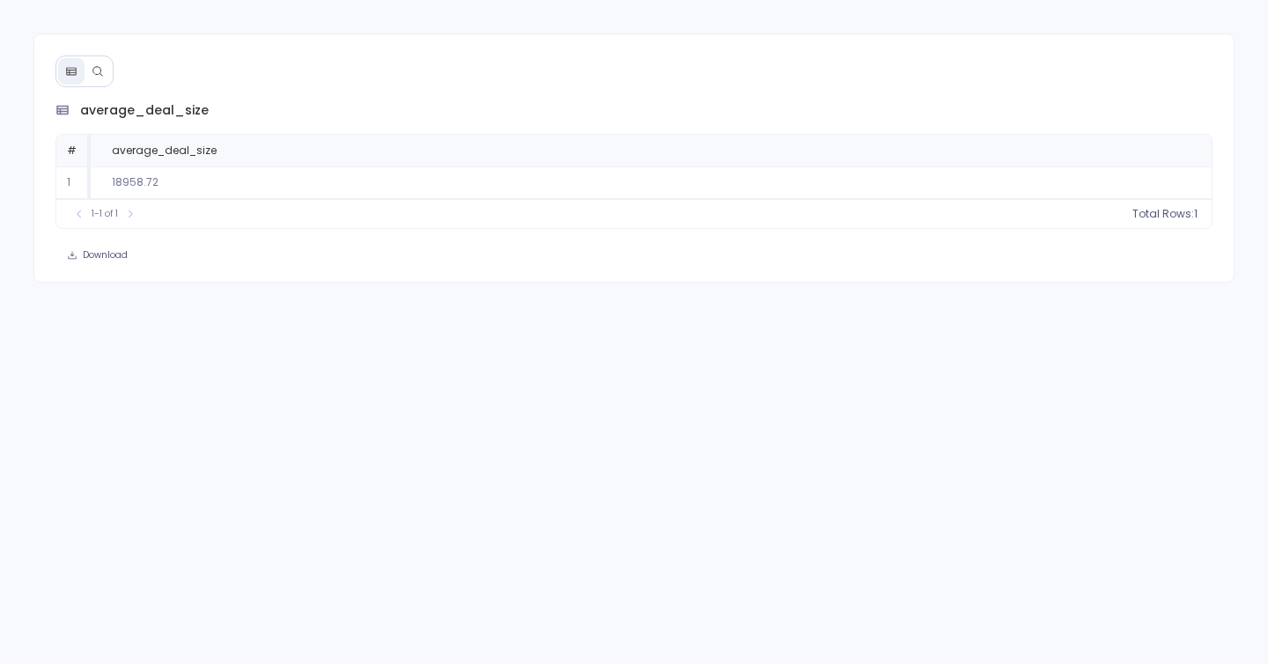
click at [108, 67] on button at bounding box center [98, 71] width 26 height 26
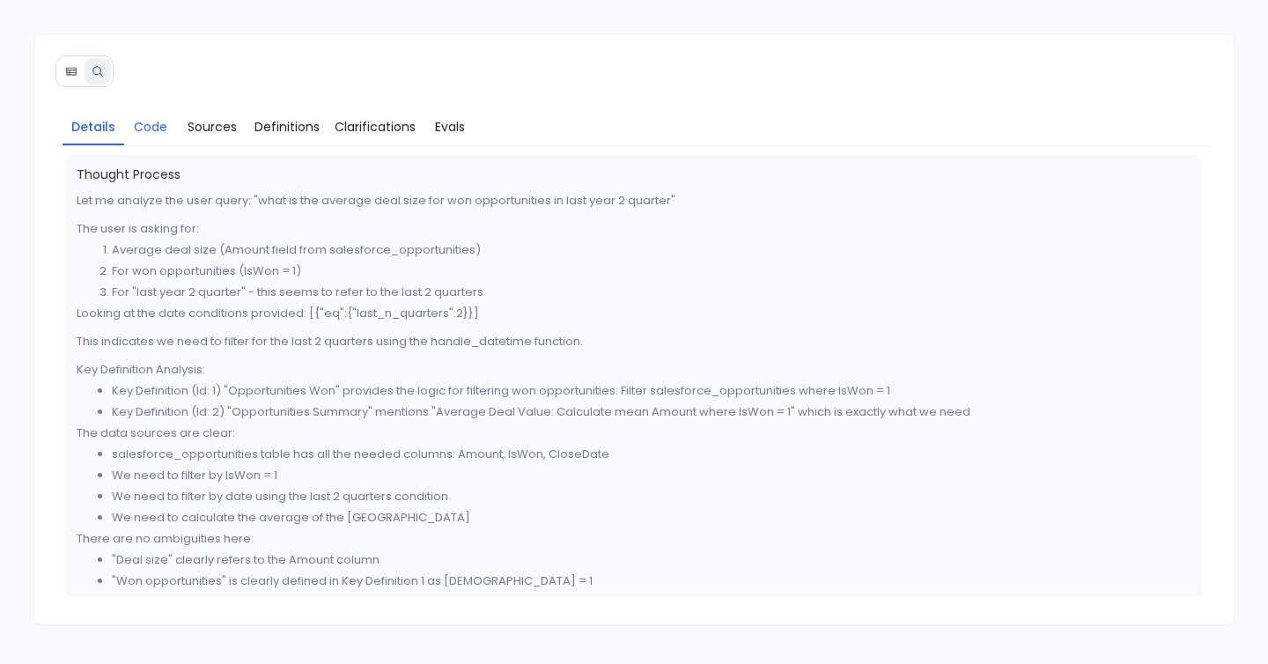
click at [160, 132] on span "Code" at bounding box center [150, 126] width 33 height 19
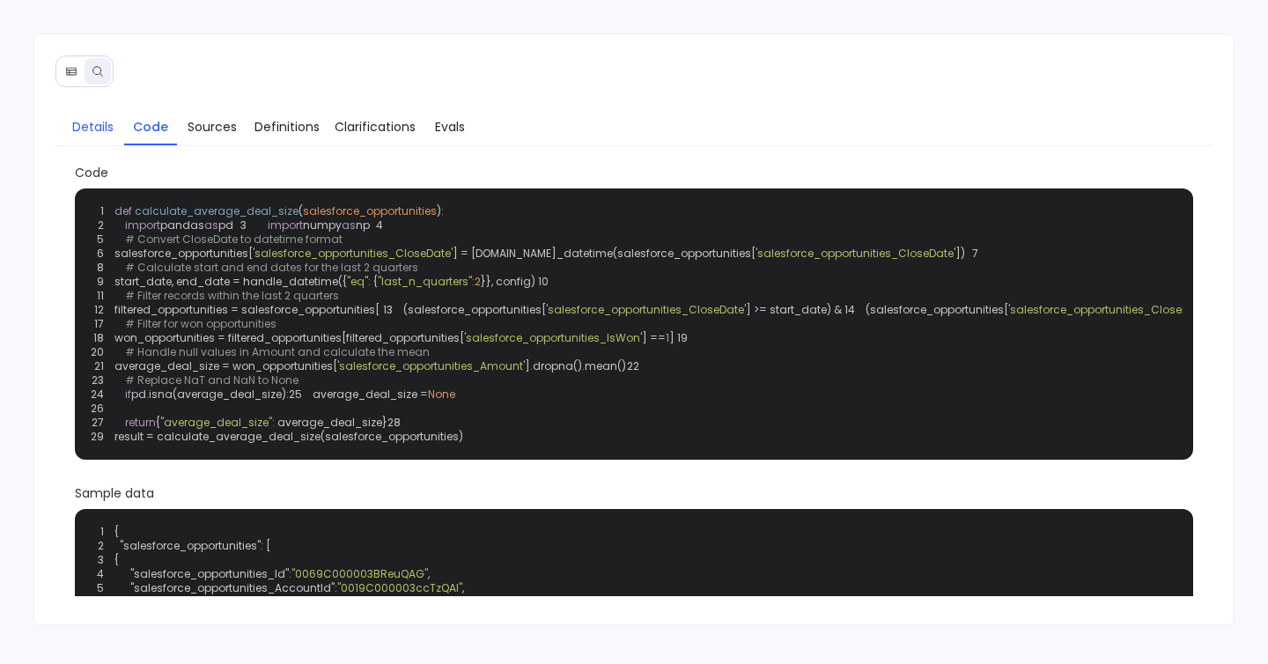
click at [99, 134] on span "Details" at bounding box center [92, 126] width 41 height 19
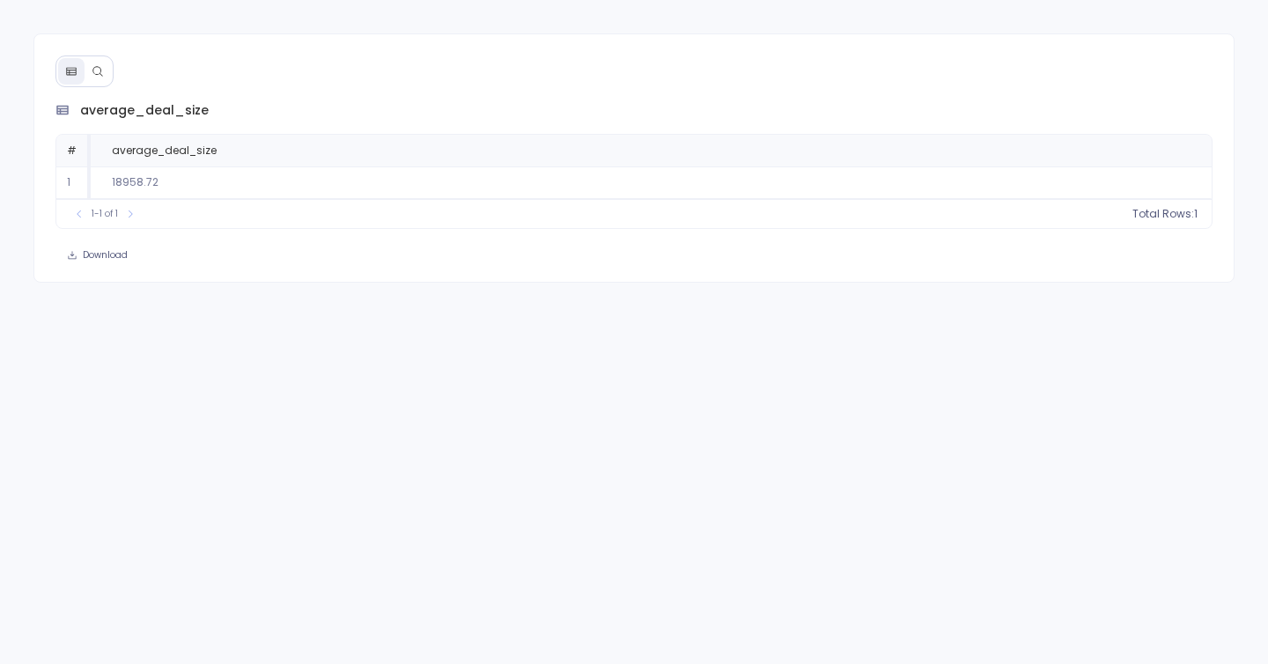
click at [92, 70] on icon at bounding box center [98, 71] width 12 height 12
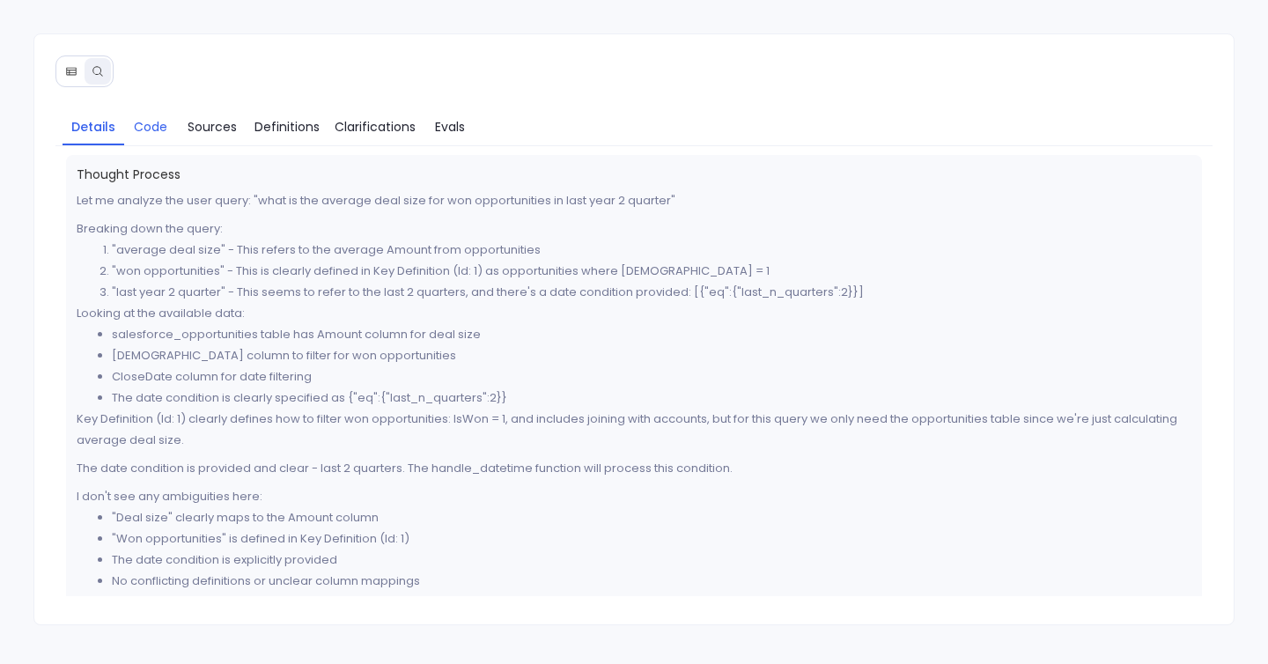
click at [151, 126] on span "Code" at bounding box center [150, 126] width 33 height 19
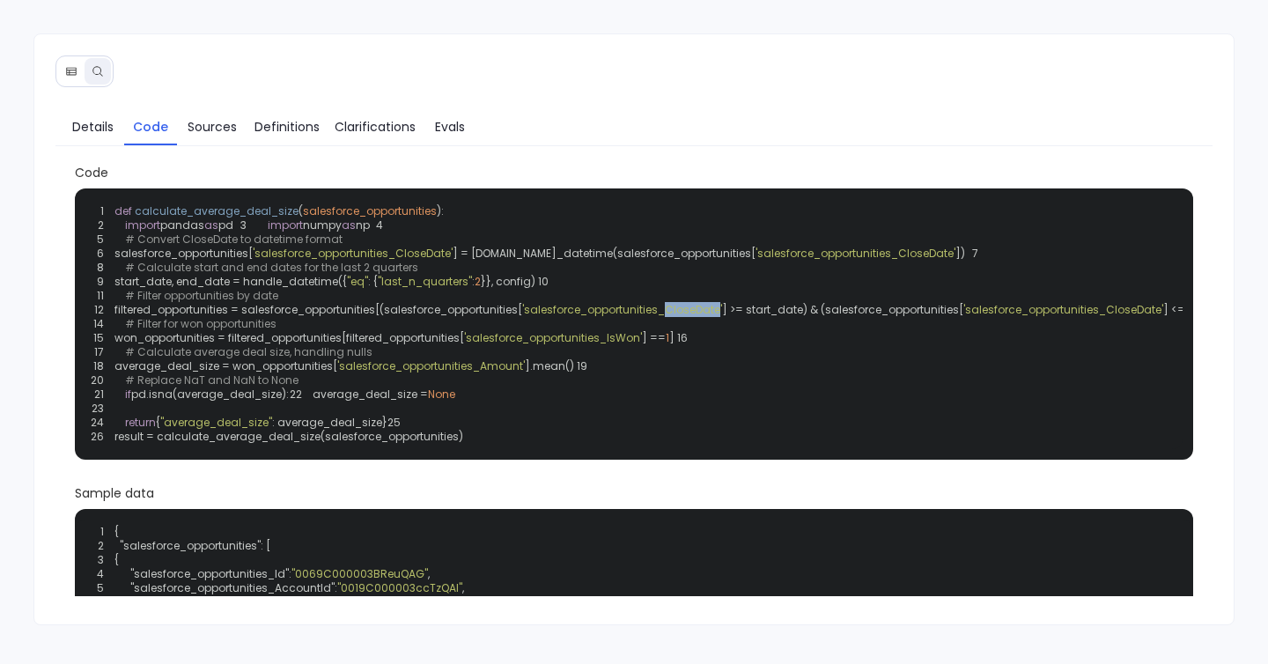
drag, startPoint x: 675, startPoint y: 366, endPoint x: 727, endPoint y: 367, distance: 52.8
click at [722, 317] on span "'salesforce_opportunities_CloseDate'" at bounding box center [622, 309] width 200 height 15
copy span "CloseDate"
click at [105, 130] on span "Details" at bounding box center [92, 126] width 41 height 19
